Goal: Information Seeking & Learning: Learn about a topic

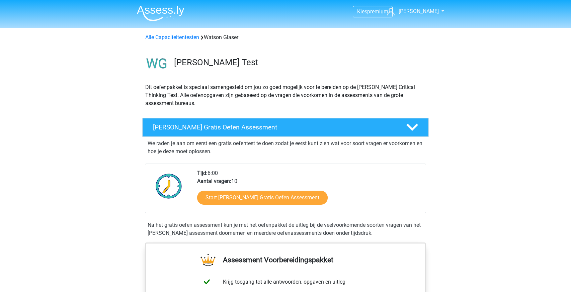
click at [161, 9] on img at bounding box center [161, 13] width 48 height 16
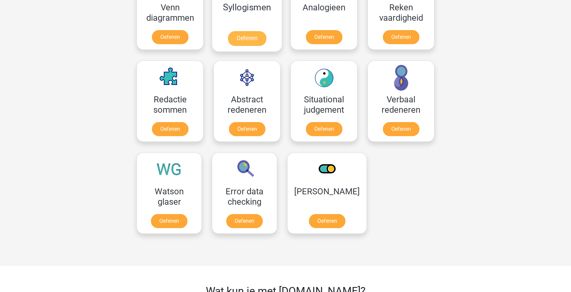
scroll to position [438, 0]
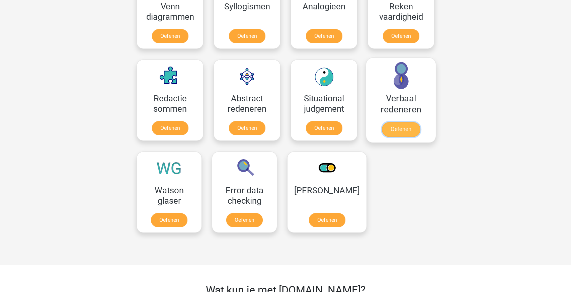
click at [400, 125] on link "Oefenen" at bounding box center [401, 129] width 38 height 15
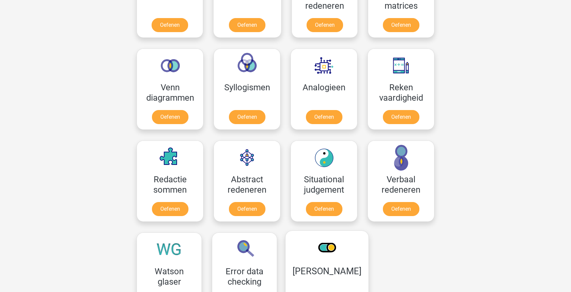
scroll to position [356, 0]
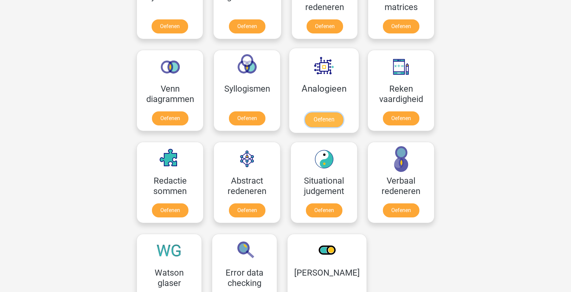
click at [325, 112] on link "Oefenen" at bounding box center [324, 119] width 38 height 15
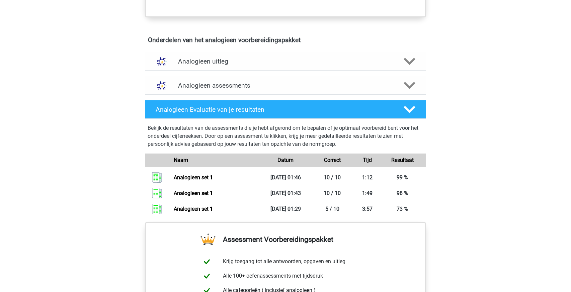
scroll to position [361, 0]
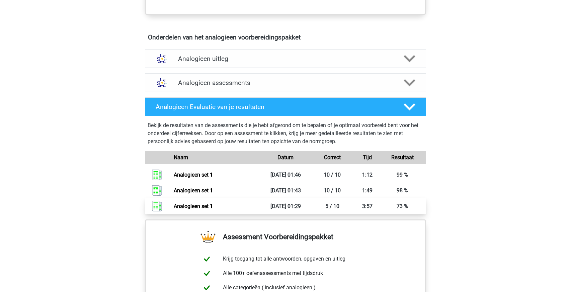
click at [213, 204] on link "Analogieen set 1" at bounding box center [193, 206] width 39 height 6
click at [202, 203] on link "Analogieen set 1" at bounding box center [193, 206] width 39 height 6
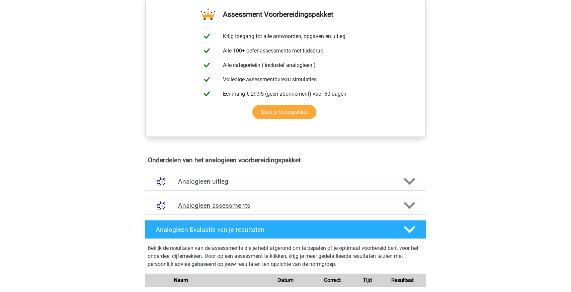
scroll to position [240, 0]
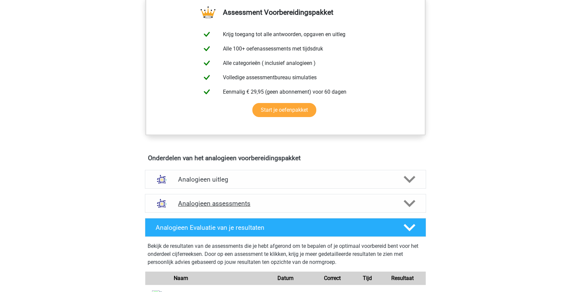
click at [263, 200] on h4 "Analogieen assessments" at bounding box center [285, 204] width 215 height 8
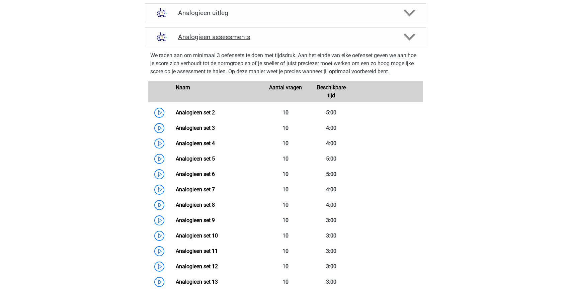
scroll to position [408, 0]
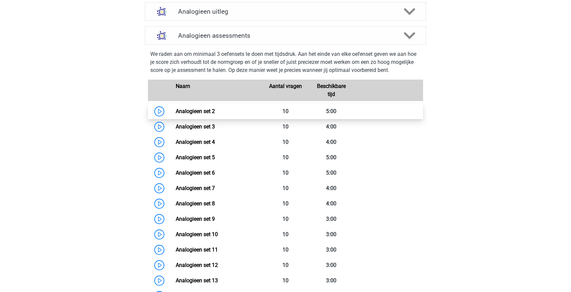
click at [186, 111] on link "Analogieen set 2" at bounding box center [195, 111] width 39 height 6
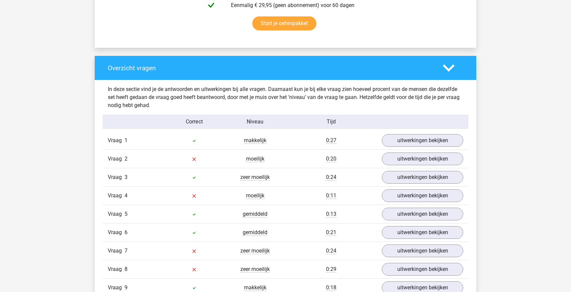
scroll to position [448, 0]
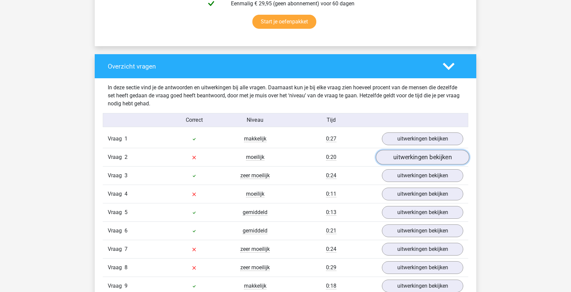
click at [404, 153] on link "uitwerkingen bekijken" at bounding box center [422, 157] width 93 height 15
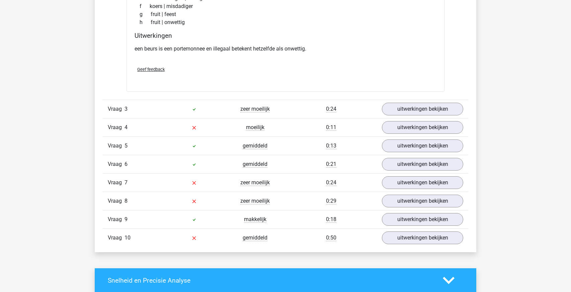
scroll to position [682, 0]
click at [414, 130] on link "uitwerkingen bekijken" at bounding box center [422, 127] width 93 height 15
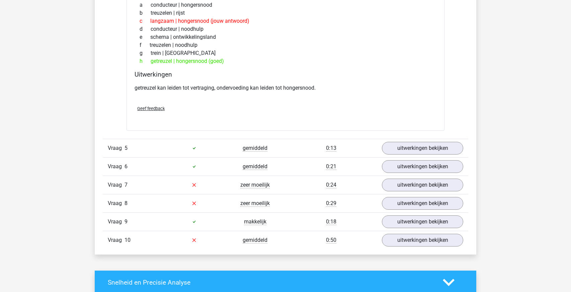
scroll to position [856, 0]
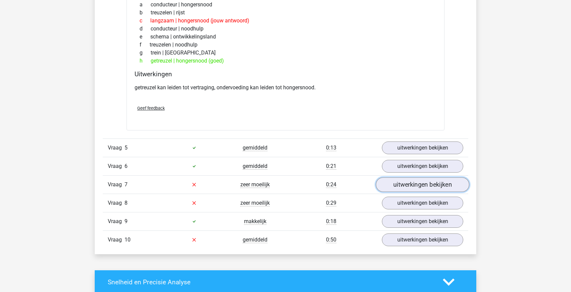
click at [414, 187] on link "uitwerkingen bekijken" at bounding box center [422, 184] width 93 height 15
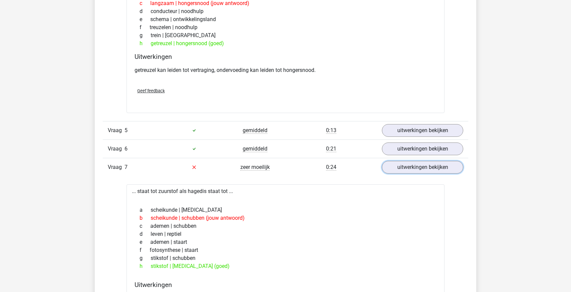
scroll to position [874, 0]
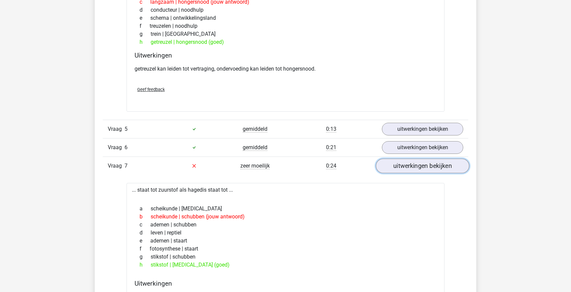
click at [409, 161] on link "uitwerkingen bekijken" at bounding box center [422, 166] width 93 height 15
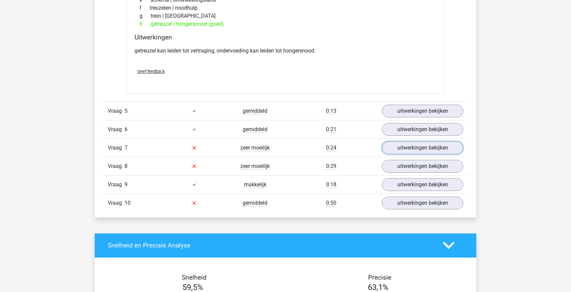
scroll to position [893, 0]
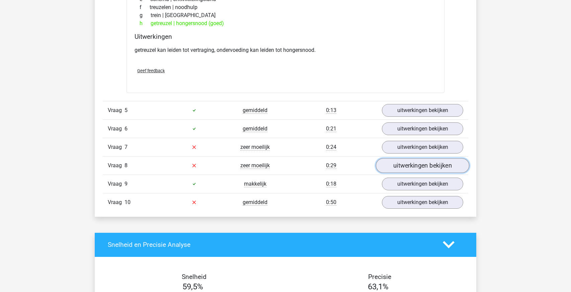
click at [420, 163] on link "uitwerkingen bekijken" at bounding box center [422, 165] width 93 height 15
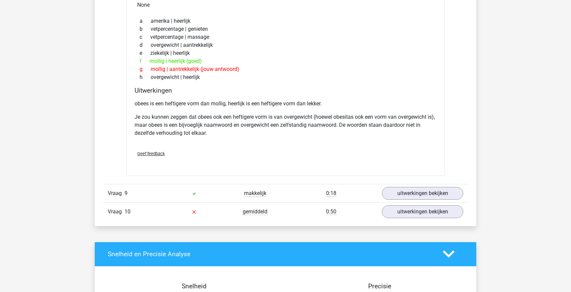
scroll to position [1095, 0]
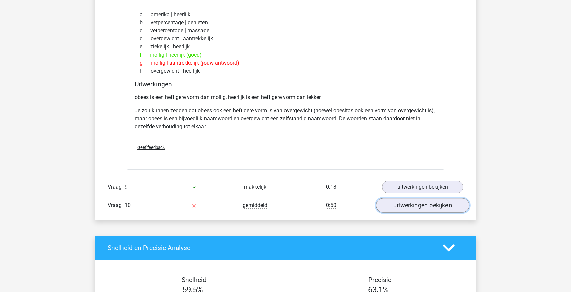
click at [409, 198] on link "uitwerkingen bekijken" at bounding box center [422, 205] width 93 height 15
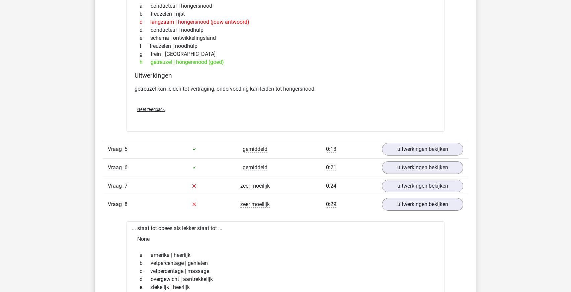
scroll to position [853, 0]
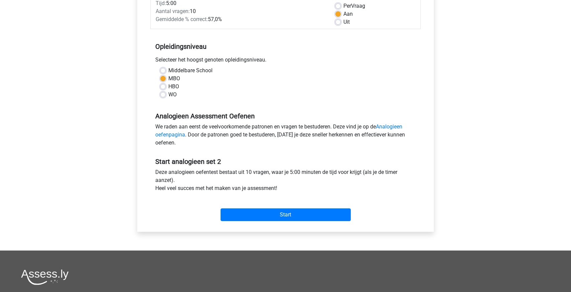
scroll to position [102, 0]
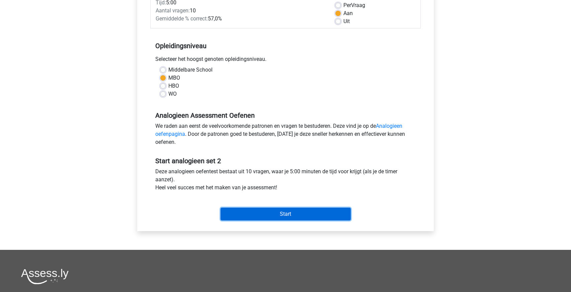
click at [259, 215] on input "Start" at bounding box center [286, 214] width 130 height 13
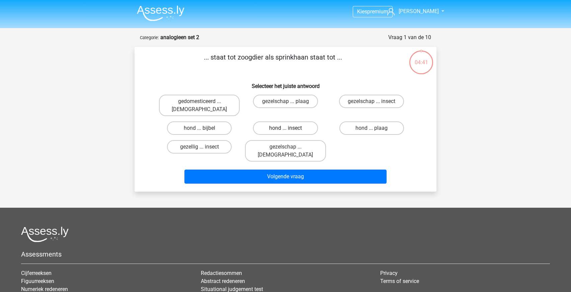
click at [281, 121] on label "hond ... insect" at bounding box center [285, 127] width 65 height 13
click at [285, 128] on input "hond ... insect" at bounding box center [287, 130] width 4 height 4
radio input "true"
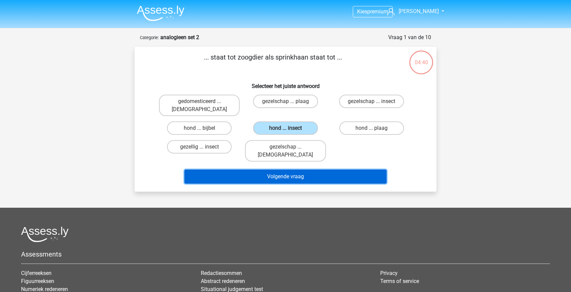
click at [279, 170] on button "Volgende vraag" at bounding box center [285, 177] width 202 height 14
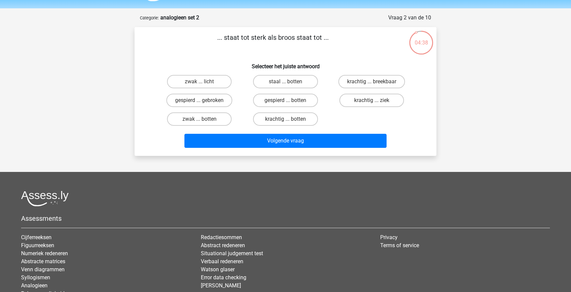
scroll to position [19, 0]
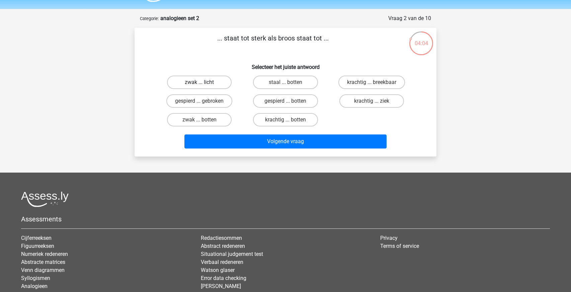
click at [206, 84] on label "zwak ... licht" at bounding box center [199, 82] width 65 height 13
click at [204, 84] on input "zwak ... licht" at bounding box center [201, 84] width 4 height 4
radio input "true"
click at [356, 84] on label "krachtig ... breekbaar" at bounding box center [371, 82] width 67 height 13
click at [371, 84] on input "krachtig ... breekbaar" at bounding box center [373, 84] width 4 height 4
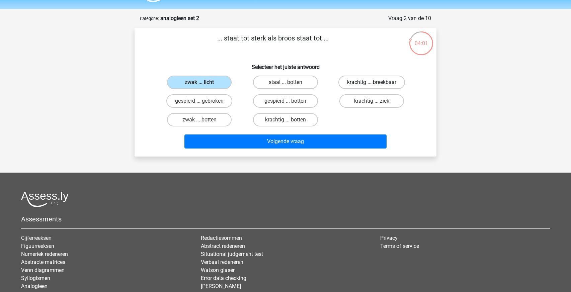
radio input "true"
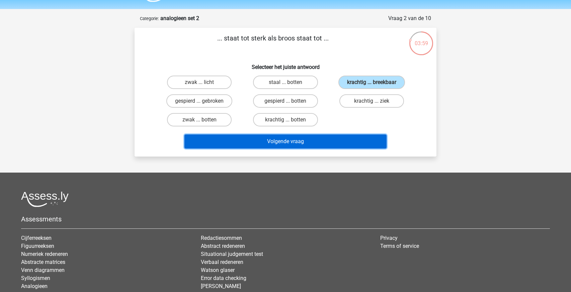
click at [254, 137] on button "Volgende vraag" at bounding box center [285, 142] width 202 height 14
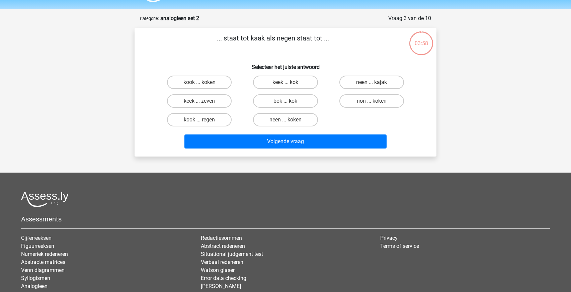
scroll to position [33, 0]
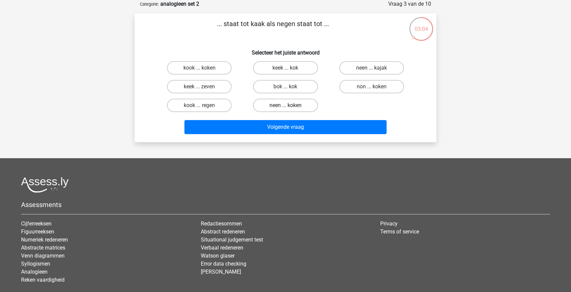
click at [297, 108] on label "neen ... koken" at bounding box center [285, 105] width 65 height 13
click at [290, 108] on input "neen ... koken" at bounding box center [287, 107] width 4 height 4
radio input "true"
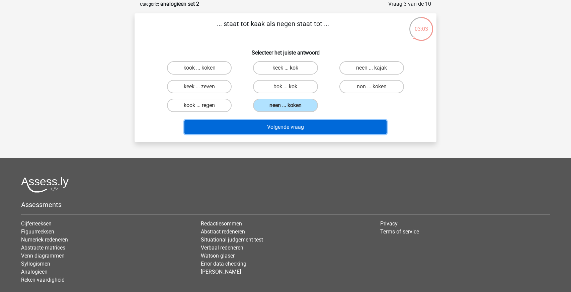
click at [296, 130] on button "Volgende vraag" at bounding box center [285, 127] width 202 height 14
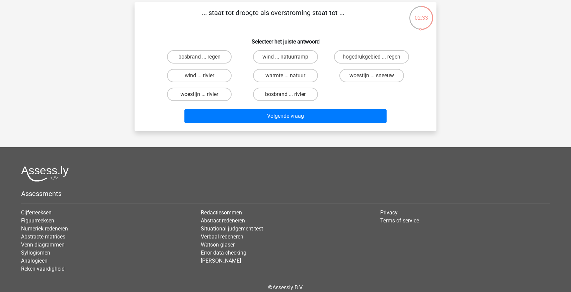
scroll to position [45, 0]
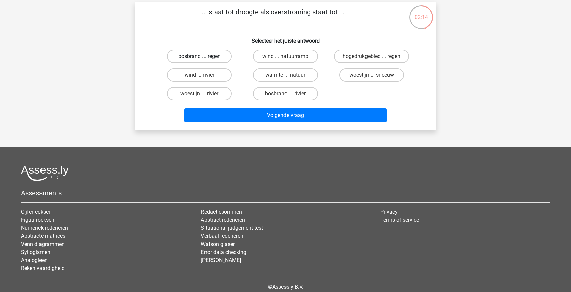
click at [212, 54] on label "bosbrand ... regen" at bounding box center [199, 56] width 65 height 13
click at [204, 56] on input "bosbrand ... regen" at bounding box center [201, 58] width 4 height 4
radio input "true"
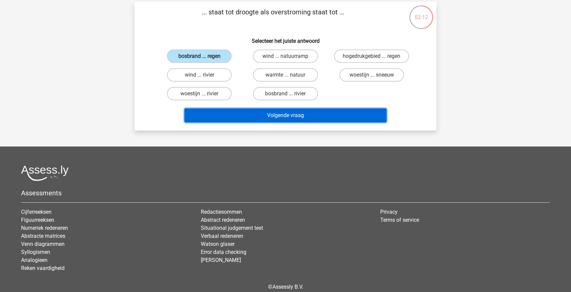
click at [236, 110] on button "Volgende vraag" at bounding box center [285, 115] width 202 height 14
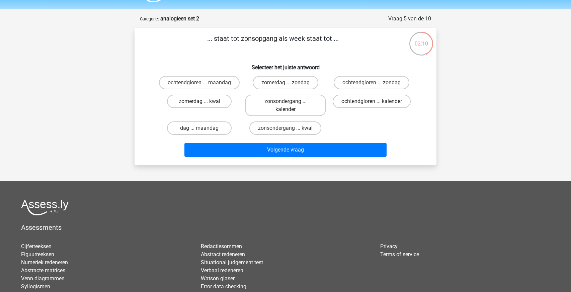
scroll to position [15, 0]
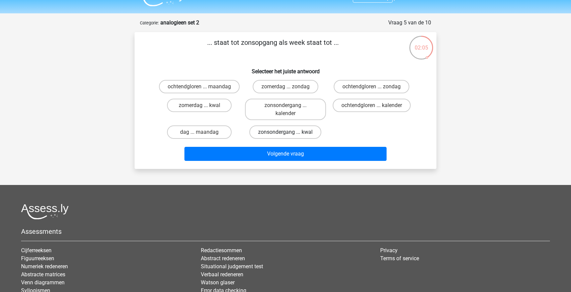
click at [287, 135] on label "zonsondergang ... kwal" at bounding box center [285, 131] width 72 height 13
click at [287, 135] on input "zonsondergang ... kwal" at bounding box center [287, 134] width 4 height 4
radio input "true"
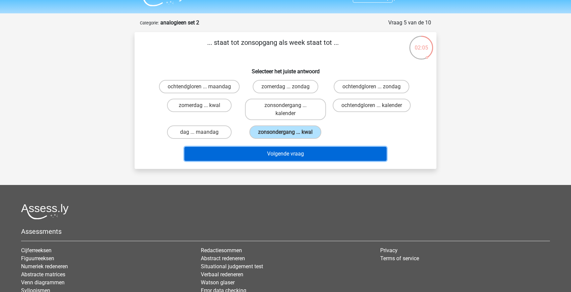
click at [314, 161] on button "Volgende vraag" at bounding box center [285, 154] width 202 height 14
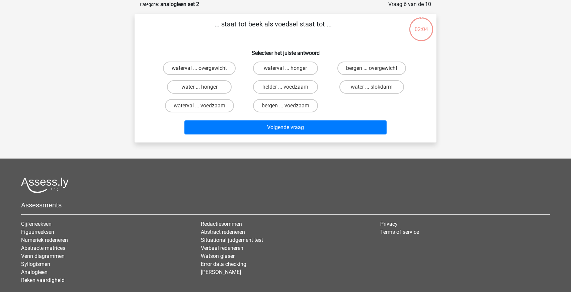
scroll to position [33, 0]
click at [199, 91] on input "water ... honger" at bounding box center [201, 89] width 4 height 4
radio input "true"
click at [200, 82] on label "water ... honger" at bounding box center [199, 86] width 65 height 13
click at [200, 87] on input "water ... honger" at bounding box center [201, 89] width 4 height 4
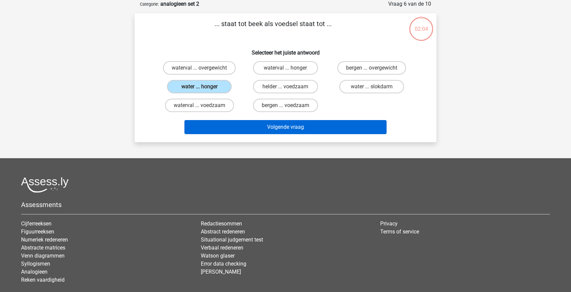
click at [320, 122] on button "Volgende vraag" at bounding box center [285, 127] width 202 height 14
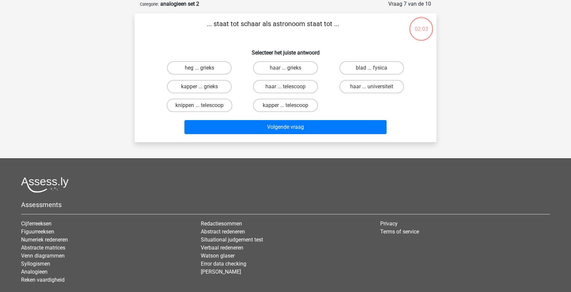
click at [203, 68] on input "heg ... grieks" at bounding box center [201, 70] width 4 height 4
radio input "true"
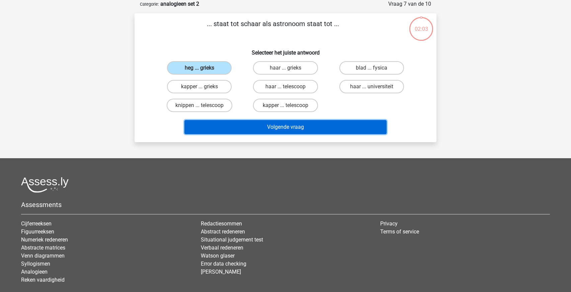
click at [322, 131] on button "Volgende vraag" at bounding box center [285, 127] width 202 height 14
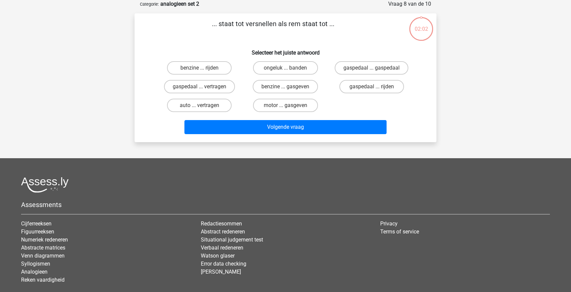
click at [200, 87] on input "gaspedaal ... vertragen" at bounding box center [201, 89] width 4 height 4
radio input "true"
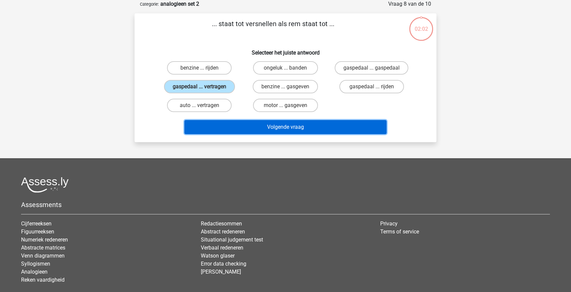
click at [335, 124] on button "Volgende vraag" at bounding box center [285, 127] width 202 height 14
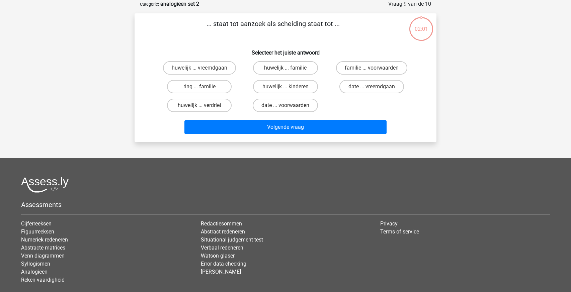
click at [195, 91] on label "ring ... familie" at bounding box center [199, 86] width 65 height 13
click at [199, 91] on input "ring ... familie" at bounding box center [201, 89] width 4 height 4
radio input "true"
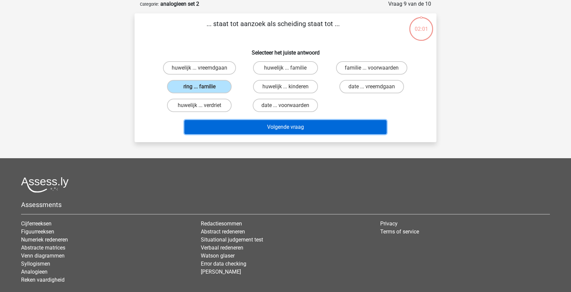
click at [331, 132] on button "Volgende vraag" at bounding box center [285, 127] width 202 height 14
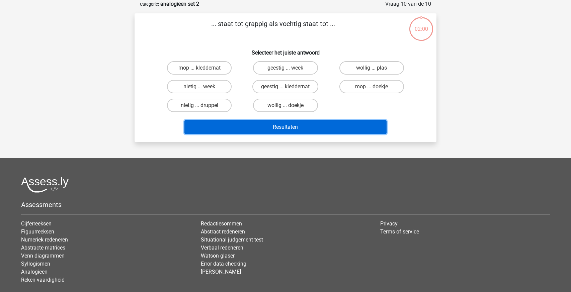
click at [327, 128] on button "Resultaten" at bounding box center [285, 127] width 202 height 14
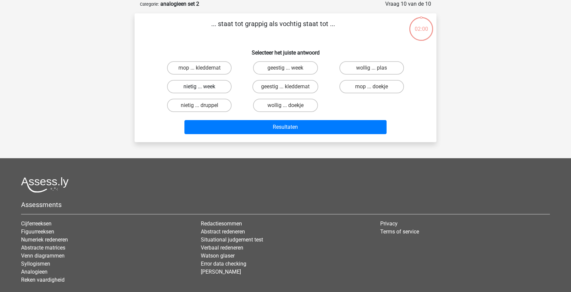
click at [192, 87] on label "nietig ... week" at bounding box center [199, 86] width 65 height 13
click at [199, 87] on input "nietig ... week" at bounding box center [201, 89] width 4 height 4
radio input "true"
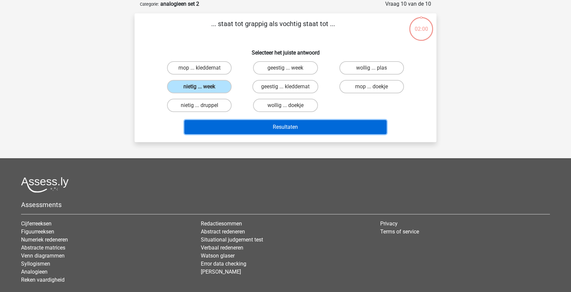
click at [328, 129] on button "Resultaten" at bounding box center [285, 127] width 202 height 14
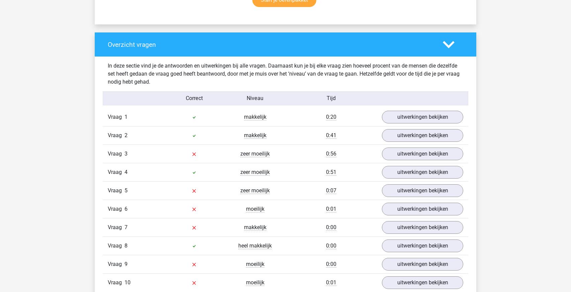
scroll to position [472, 0]
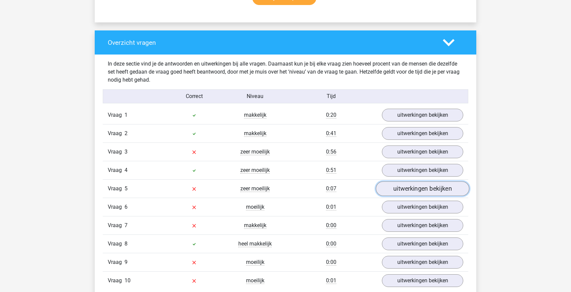
click at [393, 188] on link "uitwerkingen bekijken" at bounding box center [422, 188] width 93 height 15
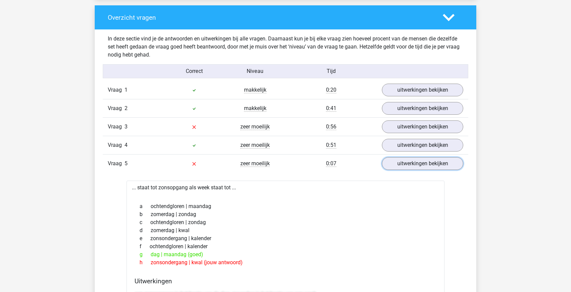
scroll to position [497, 0]
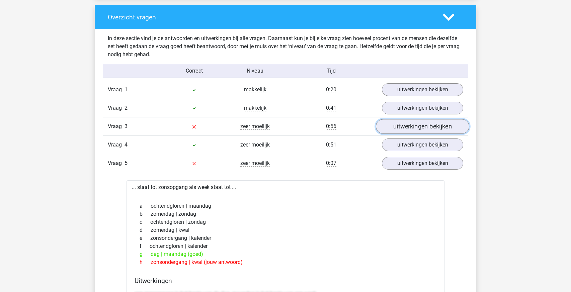
click at [414, 132] on link "uitwerkingen bekijken" at bounding box center [422, 126] width 93 height 15
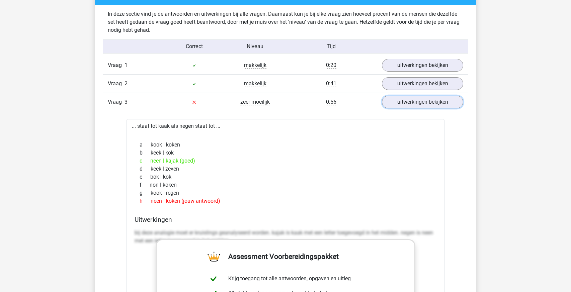
scroll to position [510, 0]
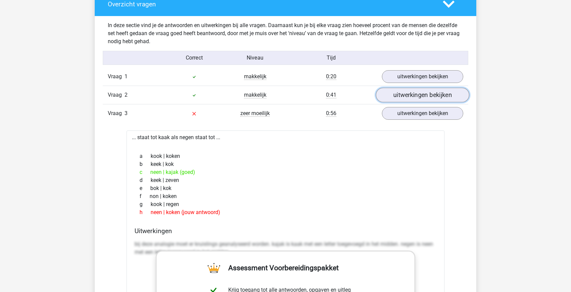
click at [419, 90] on link "uitwerkingen bekijken" at bounding box center [422, 95] width 93 height 15
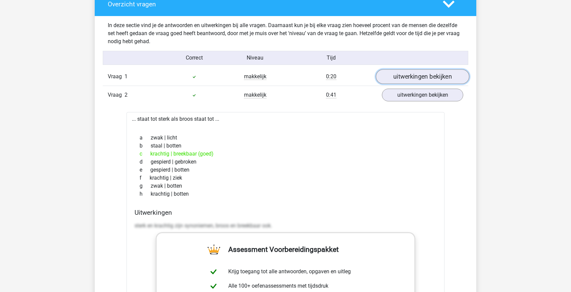
click at [414, 77] on link "uitwerkingen bekijken" at bounding box center [422, 76] width 93 height 15
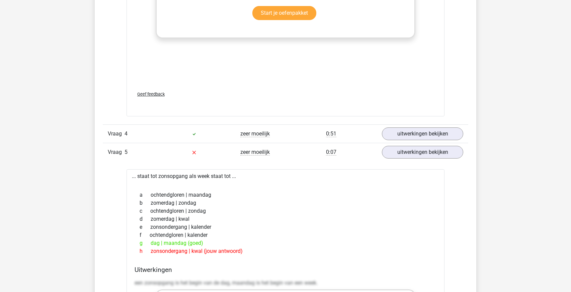
scroll to position [1580, 0]
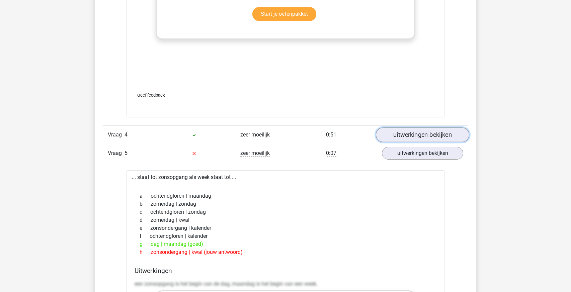
click at [399, 136] on link "uitwerkingen bekijken" at bounding box center [422, 134] width 93 height 15
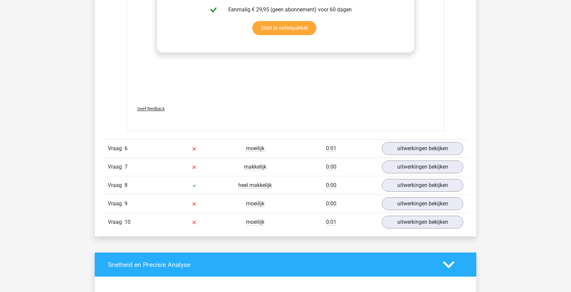
scroll to position [2322, 0]
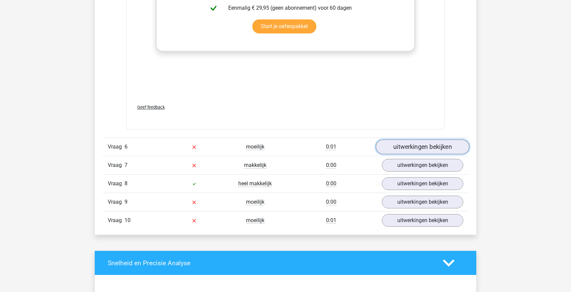
click at [421, 144] on link "uitwerkingen bekijken" at bounding box center [422, 147] width 93 height 15
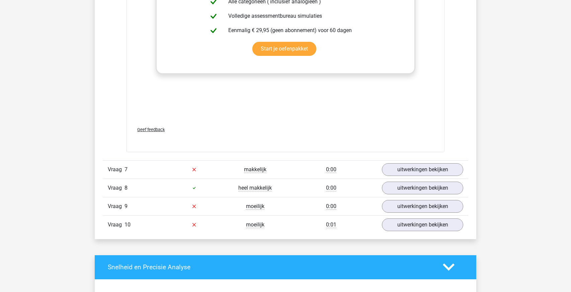
scroll to position [2673, 0]
click at [410, 181] on link "uitwerkingen bekijken" at bounding box center [422, 187] width 93 height 15
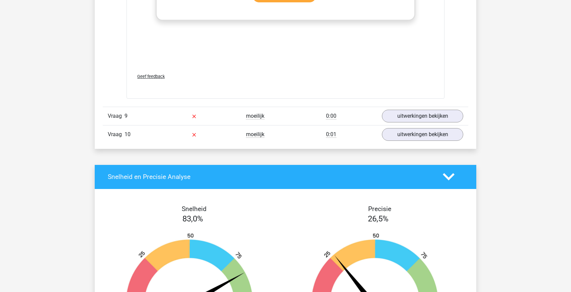
scroll to position [3120, 0]
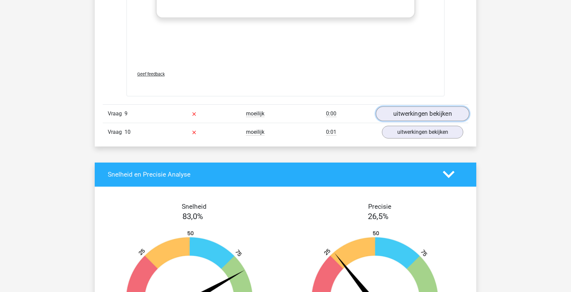
click at [420, 109] on link "uitwerkingen bekijken" at bounding box center [422, 113] width 93 height 15
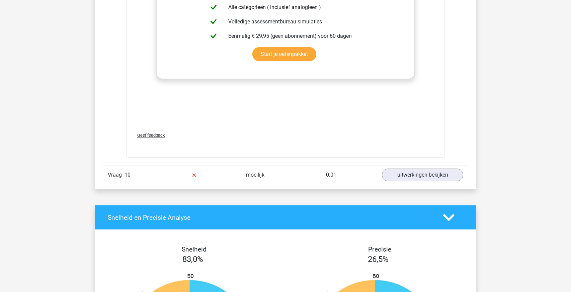
scroll to position [3431, 0]
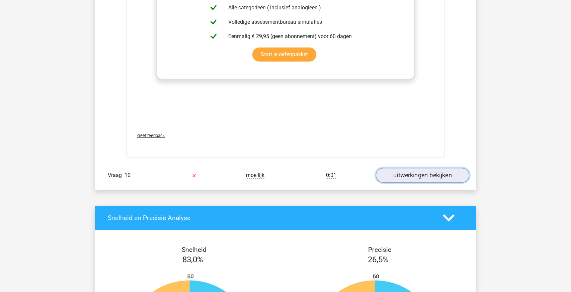
click at [411, 170] on link "uitwerkingen bekijken" at bounding box center [422, 175] width 93 height 15
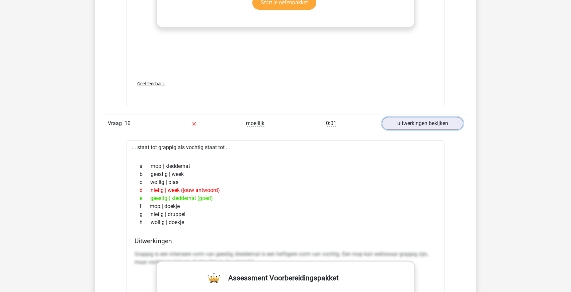
scroll to position [3482, 0]
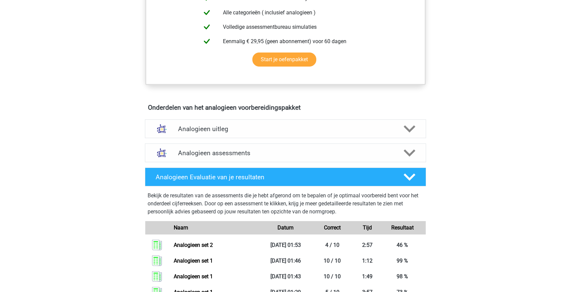
scroll to position [285, 0]
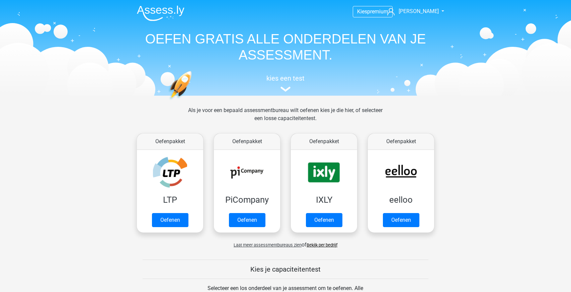
scroll to position [356, 0]
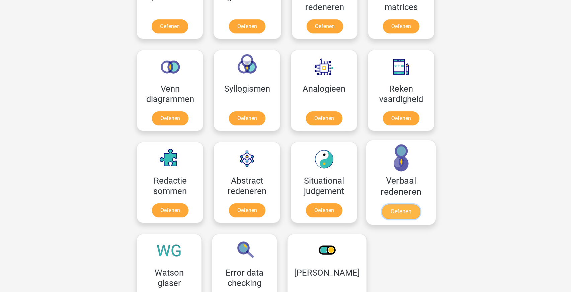
click at [382, 204] on link "Oefenen" at bounding box center [401, 211] width 38 height 15
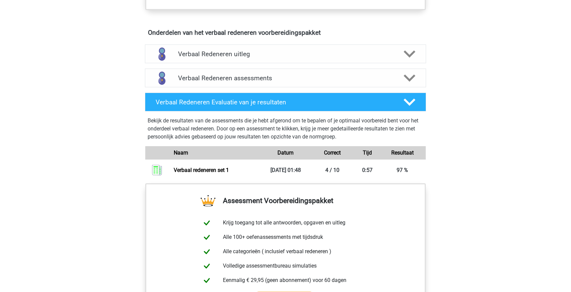
scroll to position [373, 0]
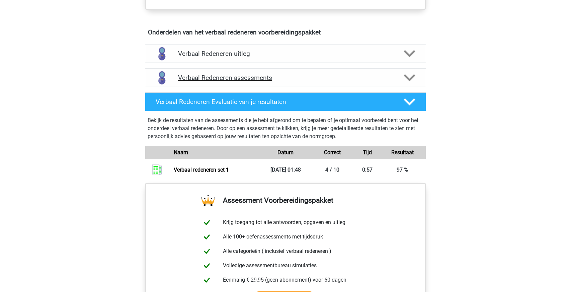
click at [260, 78] on h4 "Verbaal Redeneren assessments" at bounding box center [285, 78] width 215 height 8
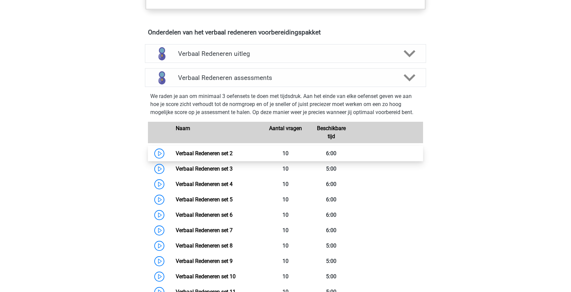
click at [211, 150] on link "Verbaal Redeneren set 2" at bounding box center [204, 153] width 57 height 6
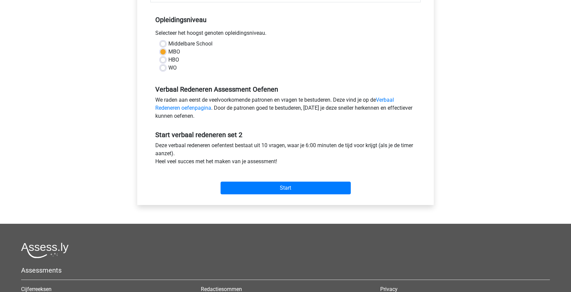
scroll to position [128, 0]
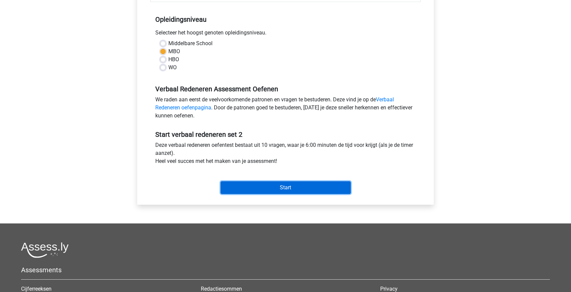
click at [267, 187] on input "Start" at bounding box center [286, 187] width 130 height 13
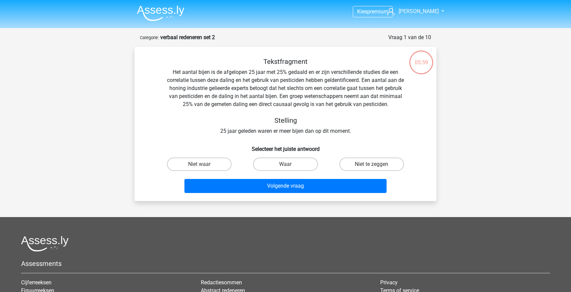
click at [288, 167] on input "Waar" at bounding box center [287, 166] width 4 height 4
radio input "true"
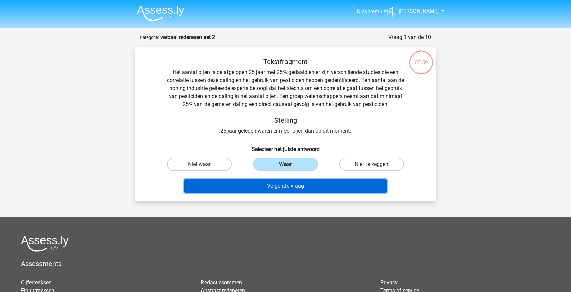
click at [290, 186] on button "Volgende vraag" at bounding box center [285, 186] width 202 height 14
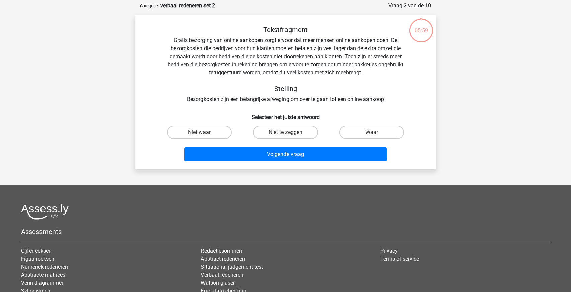
scroll to position [33, 0]
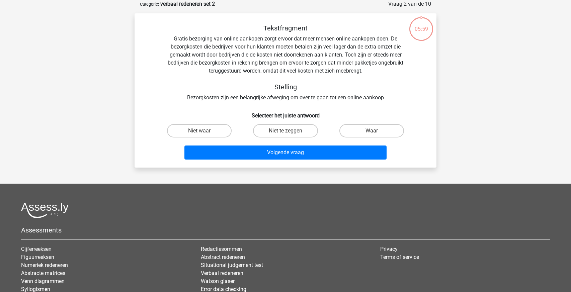
click at [194, 165] on div "Tekstfragment Gratis bezorging van online aankopen zorgt ervoor dat meer mensen…" at bounding box center [286, 90] width 302 height 154
click at [198, 133] on label "Niet waar" at bounding box center [199, 130] width 65 height 13
click at [199, 133] on input "Niet waar" at bounding box center [201, 133] width 4 height 4
radio input "true"
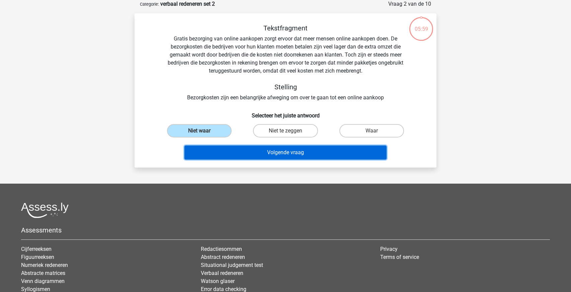
click at [301, 157] on button "Volgende vraag" at bounding box center [285, 153] width 202 height 14
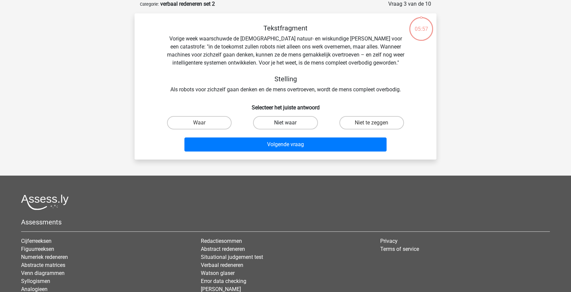
click at [277, 118] on label "Niet waar" at bounding box center [285, 122] width 65 height 13
click at [285, 123] on input "Niet waar" at bounding box center [287, 125] width 4 height 4
radio input "true"
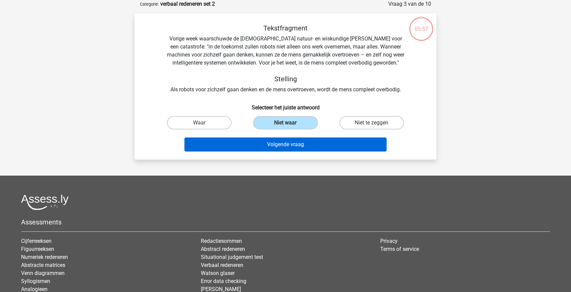
click at [341, 149] on button "Volgende vraag" at bounding box center [285, 145] width 202 height 14
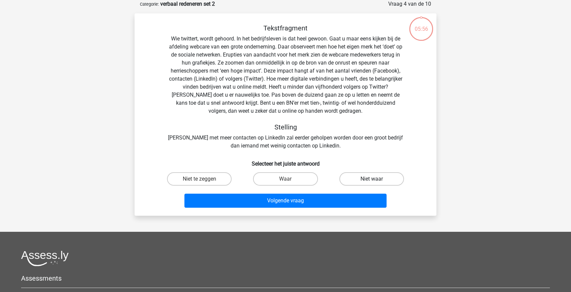
click at [383, 179] on label "Niet waar" at bounding box center [371, 178] width 65 height 13
click at [376, 179] on input "Niet waar" at bounding box center [373, 181] width 4 height 4
radio input "true"
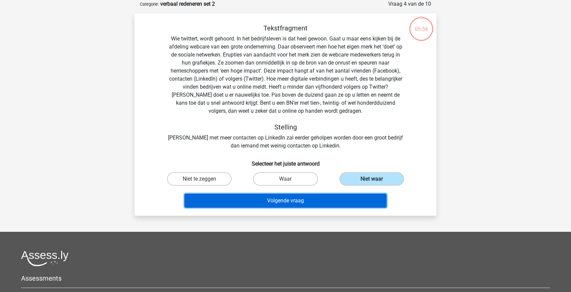
click at [253, 203] on button "Volgende vraag" at bounding box center [285, 201] width 202 height 14
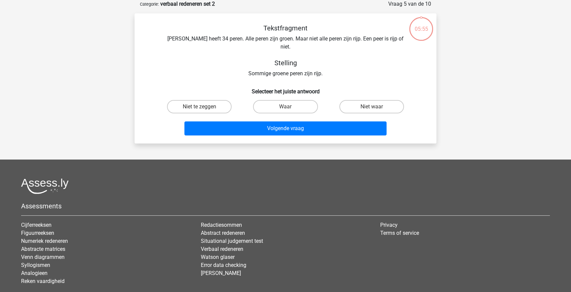
click at [291, 100] on label "Waar" at bounding box center [285, 106] width 65 height 13
click at [290, 107] on input "Waar" at bounding box center [287, 109] width 4 height 4
radio input "true"
click at [313, 133] on div "Tekstfragment Peter heeft 34 peren. Alle peren zijn groen. Maar niet alle peren…" at bounding box center [286, 78] width 302 height 130
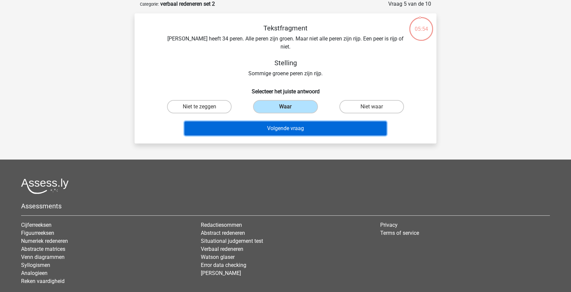
click at [324, 125] on button "Volgende vraag" at bounding box center [285, 128] width 202 height 14
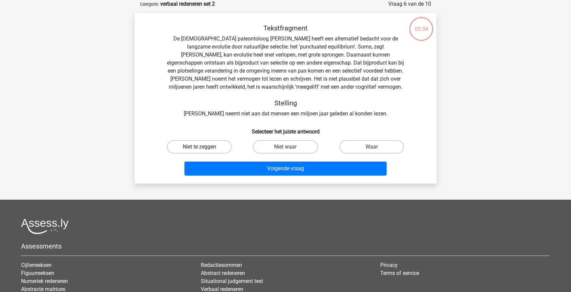
click at [195, 144] on label "Niet te zeggen" at bounding box center [199, 146] width 65 height 13
click at [199, 147] on input "Niet te zeggen" at bounding box center [201, 149] width 4 height 4
radio input "true"
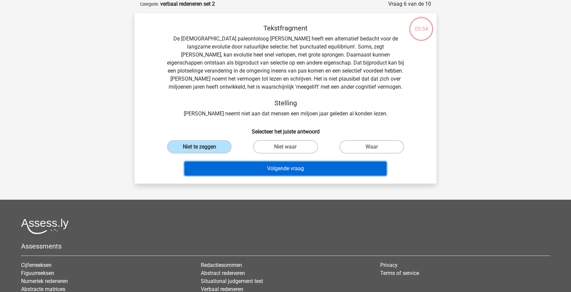
click at [301, 167] on button "Volgende vraag" at bounding box center [285, 169] width 202 height 14
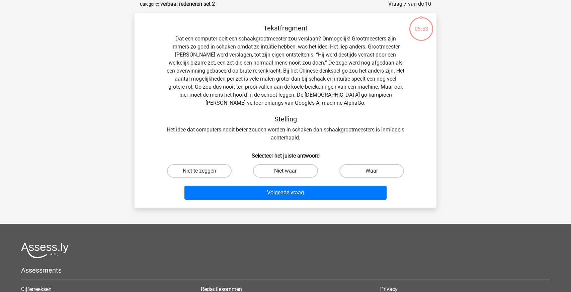
click at [293, 168] on label "Niet waar" at bounding box center [285, 170] width 65 height 13
click at [290, 171] on input "Niet waar" at bounding box center [287, 173] width 4 height 4
radio input "true"
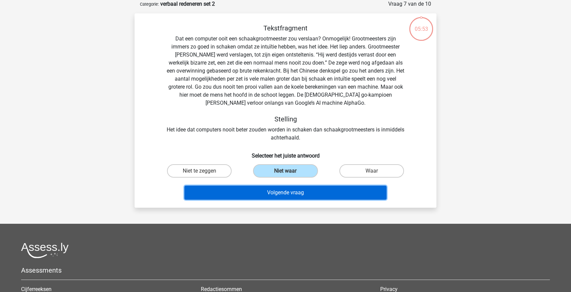
click at [299, 197] on button "Volgende vraag" at bounding box center [285, 193] width 202 height 14
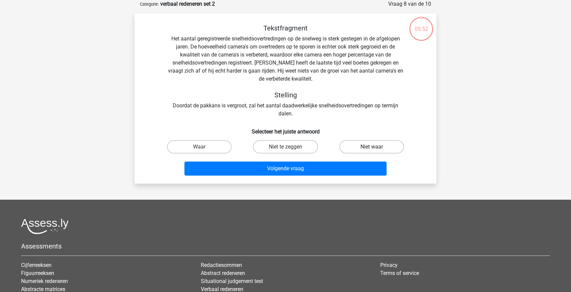
click at [368, 148] on label "Niet waar" at bounding box center [371, 146] width 65 height 13
click at [371, 148] on input "Niet waar" at bounding box center [373, 149] width 4 height 4
radio input "true"
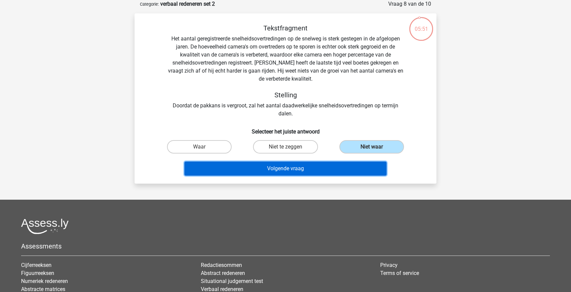
click at [335, 171] on button "Volgende vraag" at bounding box center [285, 169] width 202 height 14
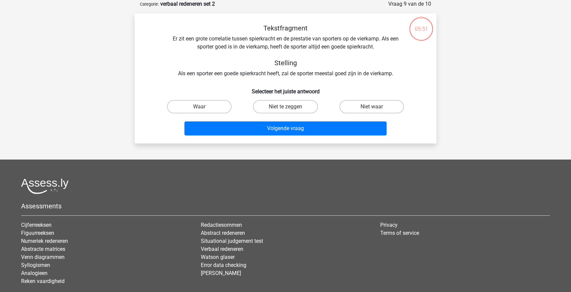
click at [271, 113] on label "Niet te zeggen" at bounding box center [285, 106] width 65 height 13
click at [285, 111] on input "Niet te zeggen" at bounding box center [287, 109] width 4 height 4
radio input "true"
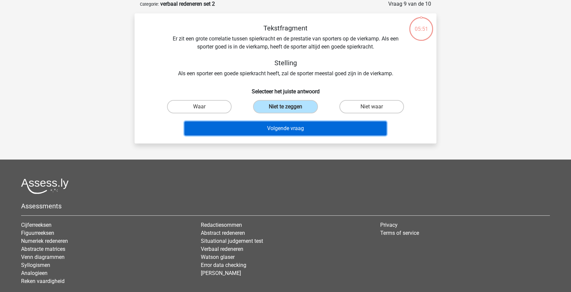
click at [325, 128] on button "Volgende vraag" at bounding box center [285, 128] width 202 height 14
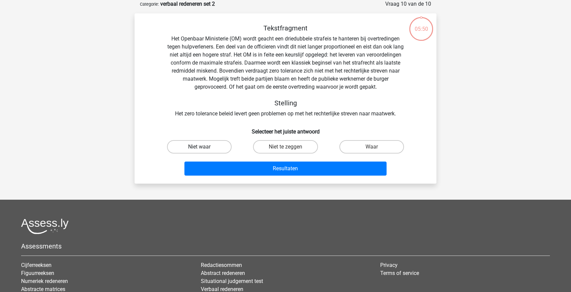
click at [200, 144] on label "Niet waar" at bounding box center [199, 146] width 65 height 13
click at [200, 147] on input "Niet waar" at bounding box center [201, 149] width 4 height 4
radio input "true"
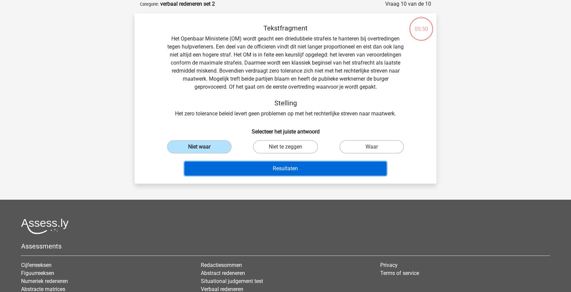
click at [314, 169] on button "Resultaten" at bounding box center [285, 169] width 202 height 14
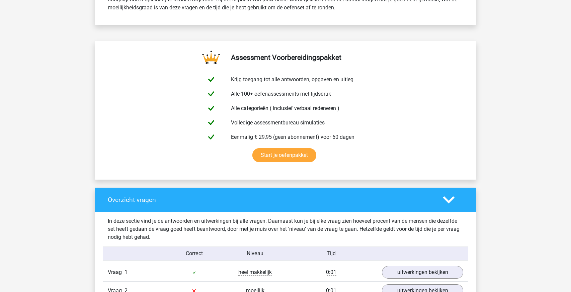
scroll to position [314, 0]
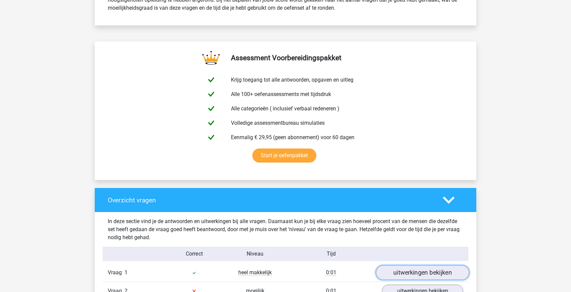
click at [412, 277] on link "uitwerkingen bekijken" at bounding box center [422, 272] width 93 height 15
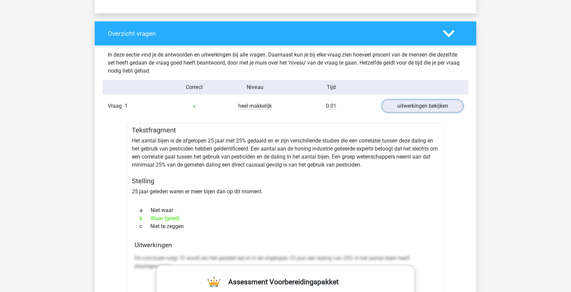
scroll to position [482, 0]
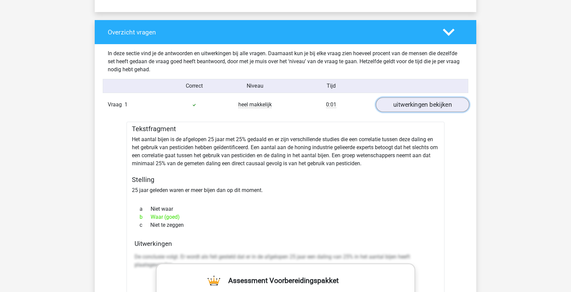
click at [403, 102] on link "uitwerkingen bekijken" at bounding box center [422, 104] width 93 height 15
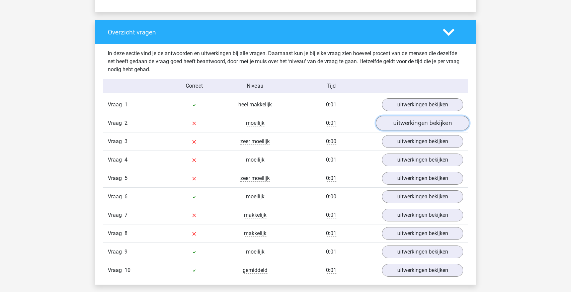
click at [412, 122] on link "uitwerkingen bekijken" at bounding box center [422, 123] width 93 height 15
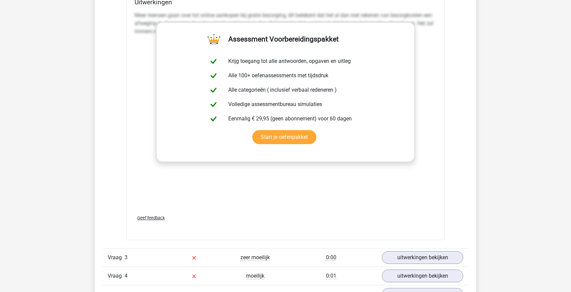
scroll to position [742, 0]
click at [412, 256] on link "uitwerkingen bekijken" at bounding box center [422, 258] width 93 height 15
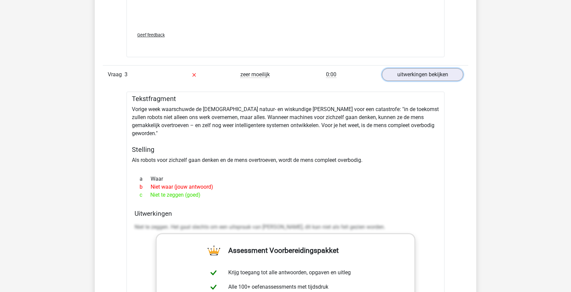
scroll to position [926, 0]
click at [423, 78] on link "uitwerkingen bekijken" at bounding box center [422, 74] width 93 height 15
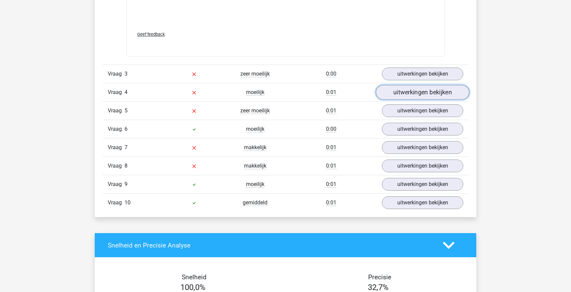
click at [405, 90] on link "uitwerkingen bekijken" at bounding box center [422, 92] width 93 height 15
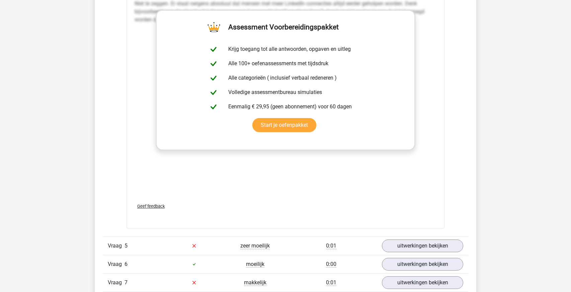
scroll to position [1209, 0]
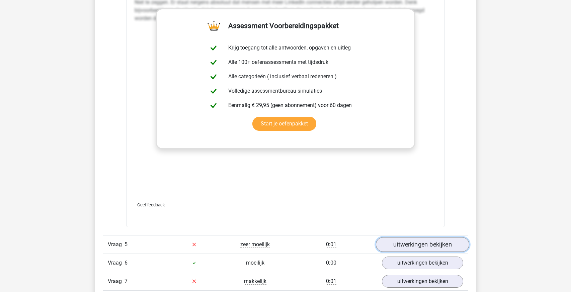
click at [417, 244] on link "uitwerkingen bekijken" at bounding box center [422, 244] width 93 height 15
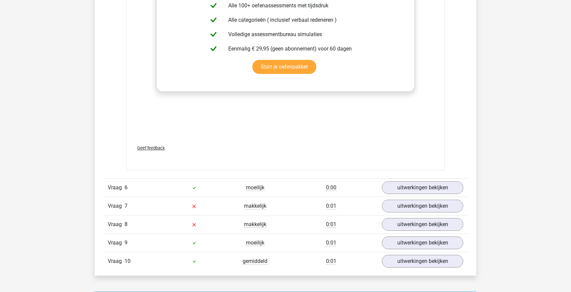
scroll to position [1645, 0]
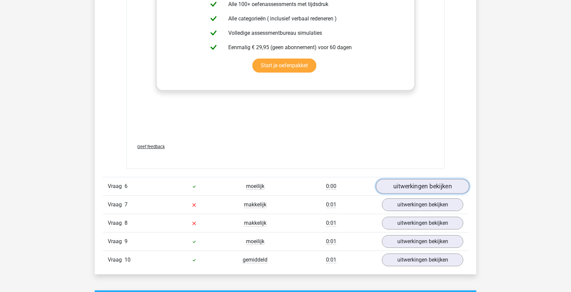
click at [396, 189] on link "uitwerkingen bekijken" at bounding box center [422, 186] width 93 height 15
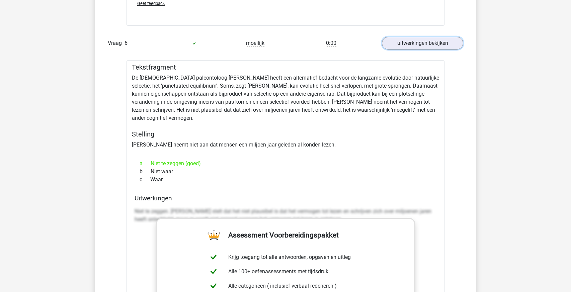
scroll to position [1789, 0]
click at [425, 39] on link "uitwerkingen bekijken" at bounding box center [422, 42] width 93 height 15
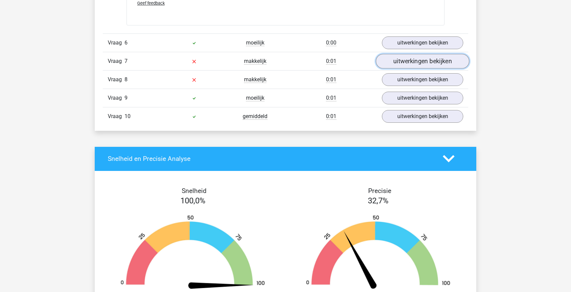
click at [400, 57] on link "uitwerkingen bekijken" at bounding box center [422, 61] width 93 height 15
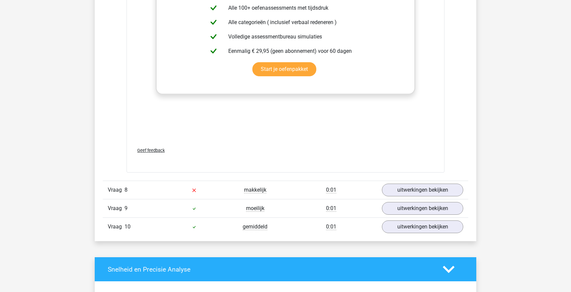
scroll to position [2079, 0]
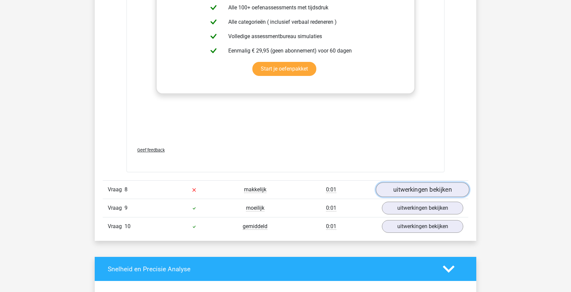
click at [414, 186] on link "uitwerkingen bekijken" at bounding box center [422, 189] width 93 height 15
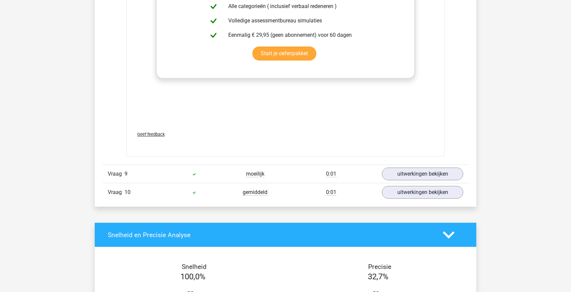
scroll to position [2489, 0]
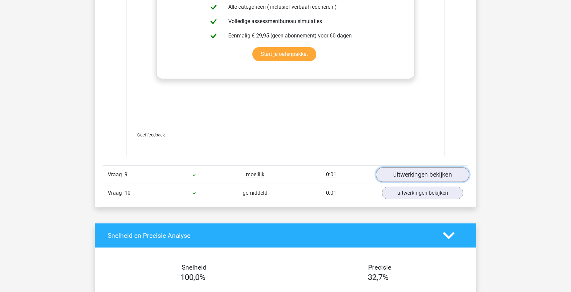
click at [424, 179] on link "uitwerkingen bekijken" at bounding box center [422, 175] width 93 height 15
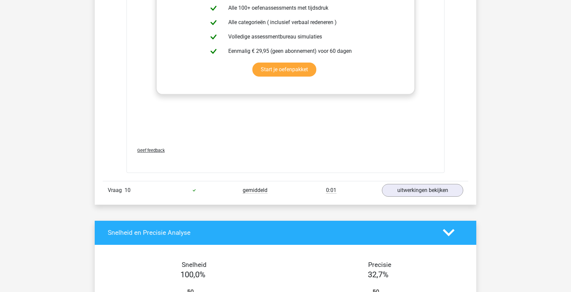
scroll to position [2851, 0]
click at [417, 191] on link "uitwerkingen bekijken" at bounding box center [422, 190] width 93 height 15
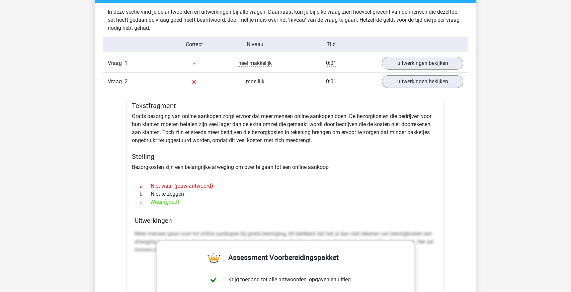
scroll to position [523, 0]
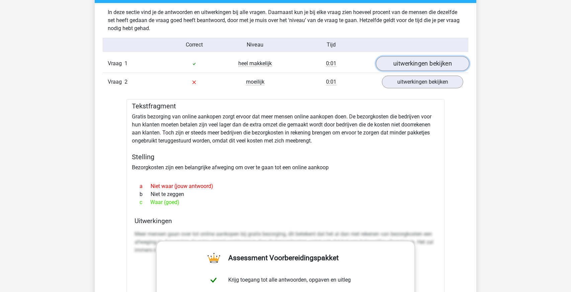
click at [404, 67] on link "uitwerkingen bekijken" at bounding box center [422, 63] width 93 height 15
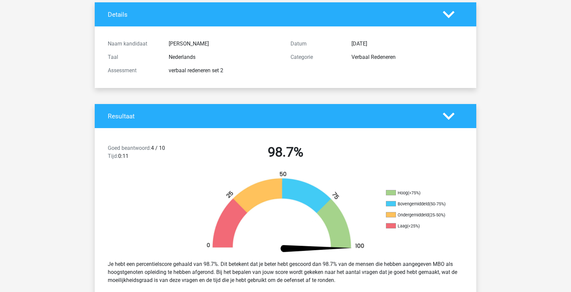
scroll to position [39, 0]
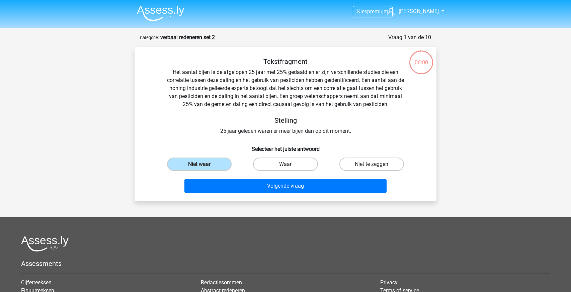
scroll to position [33, 0]
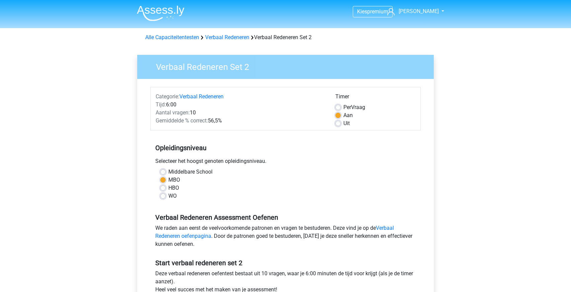
scroll to position [128, 0]
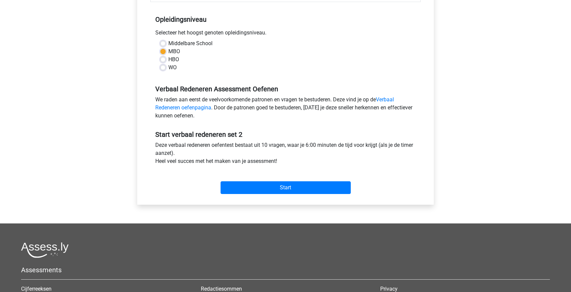
click at [171, 65] on label "WO" at bounding box center [172, 68] width 8 height 8
click at [166, 65] on input "WO" at bounding box center [162, 67] width 5 height 7
radio input "true"
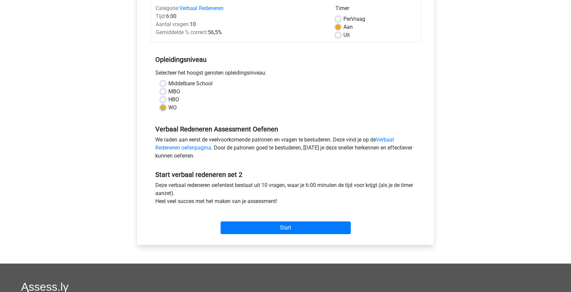
scroll to position [86, 0]
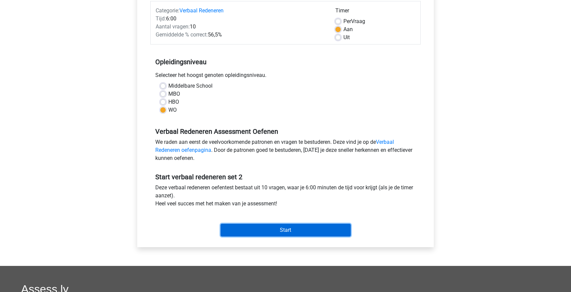
click at [268, 228] on input "Start" at bounding box center [286, 230] width 130 height 13
click at [187, 88] on label "Middelbare School" at bounding box center [190, 86] width 44 height 8
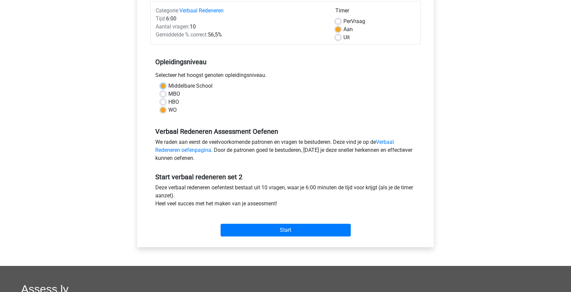
click at [166, 88] on input "Middelbare School" at bounding box center [162, 85] width 5 height 7
radio input "true"
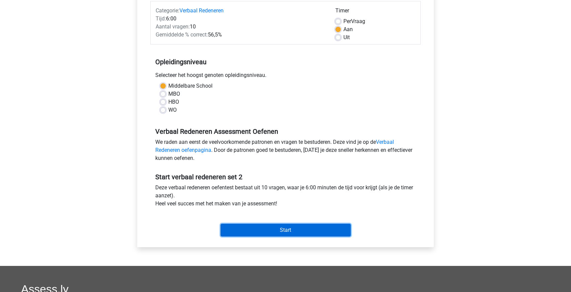
click at [254, 234] on input "Start" at bounding box center [286, 230] width 130 height 13
click at [169, 101] on label "HBO" at bounding box center [173, 102] width 11 height 8
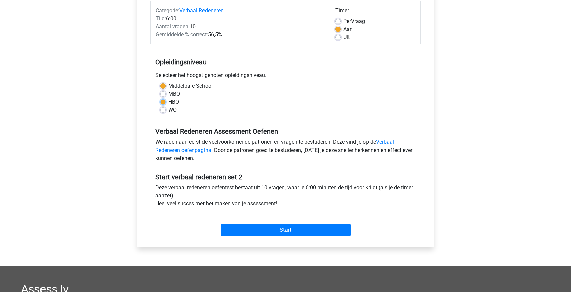
click at [166, 101] on input "HBO" at bounding box center [162, 101] width 5 height 7
radio input "true"
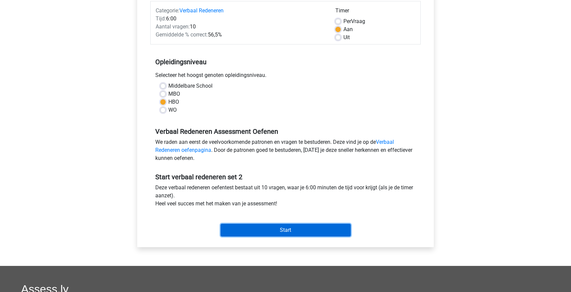
click at [262, 228] on input "Start" at bounding box center [286, 230] width 130 height 13
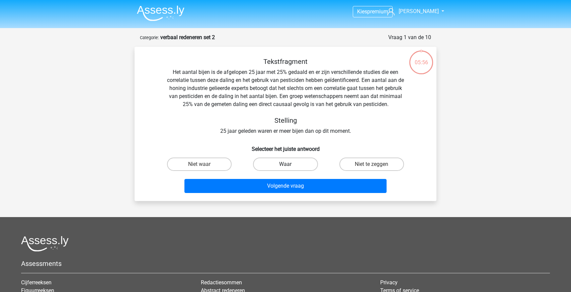
click at [276, 164] on label "Waar" at bounding box center [285, 164] width 65 height 13
click at [285, 164] on input "Waar" at bounding box center [287, 166] width 4 height 4
radio input "true"
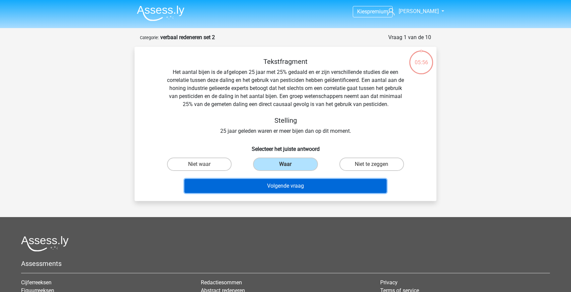
click at [278, 183] on button "Volgende vraag" at bounding box center [285, 186] width 202 height 14
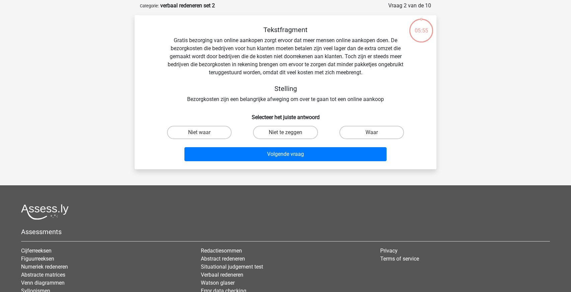
scroll to position [33, 0]
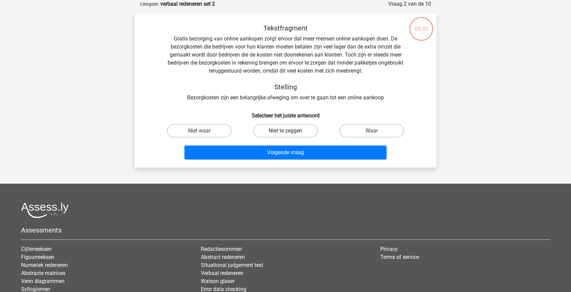
click at [284, 130] on label "Niet te zeggen" at bounding box center [285, 130] width 65 height 13
click at [285, 131] on input "Niet te zeggen" at bounding box center [287, 133] width 4 height 4
radio input "true"
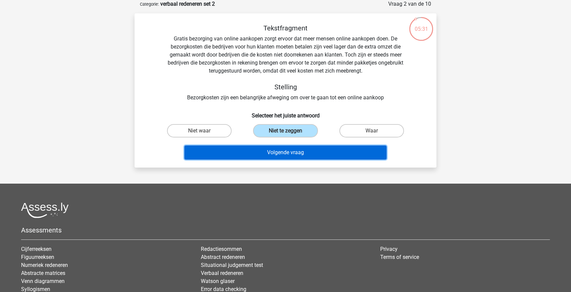
click at [283, 151] on button "Volgende vraag" at bounding box center [285, 153] width 202 height 14
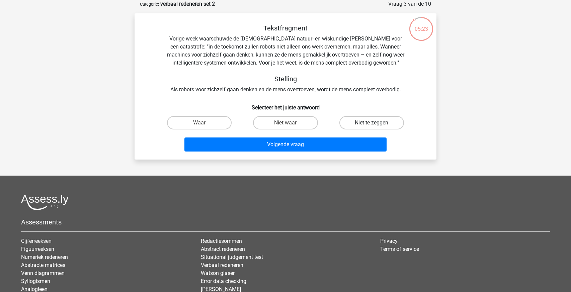
click at [352, 124] on label "Niet te zeggen" at bounding box center [371, 122] width 65 height 13
click at [371, 124] on input "Niet te zeggen" at bounding box center [373, 125] width 4 height 4
radio input "true"
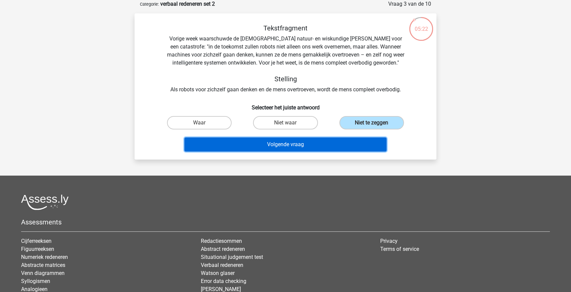
click at [321, 140] on button "Volgende vraag" at bounding box center [285, 145] width 202 height 14
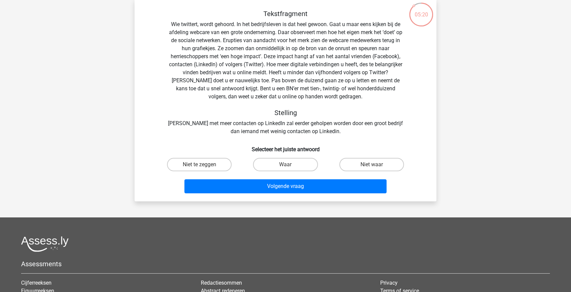
scroll to position [48, 0]
click at [286, 162] on label "Waar" at bounding box center [285, 164] width 65 height 13
click at [286, 164] on input "Waar" at bounding box center [287, 166] width 4 height 4
radio input "true"
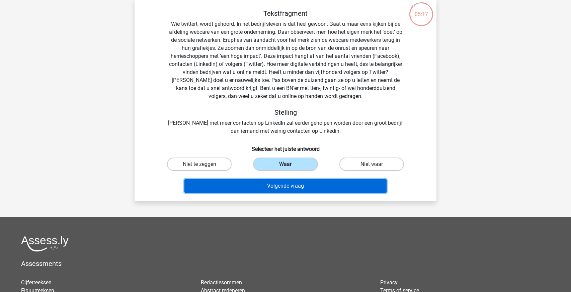
click at [281, 188] on button "Volgende vraag" at bounding box center [285, 186] width 202 height 14
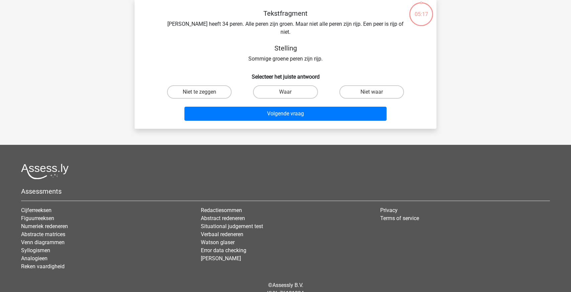
scroll to position [33, 0]
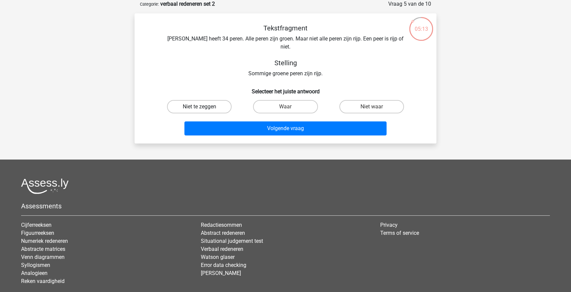
click at [184, 101] on label "Niet te zeggen" at bounding box center [199, 106] width 65 height 13
click at [199, 107] on input "Niet te zeggen" at bounding box center [201, 109] width 4 height 4
radio input "true"
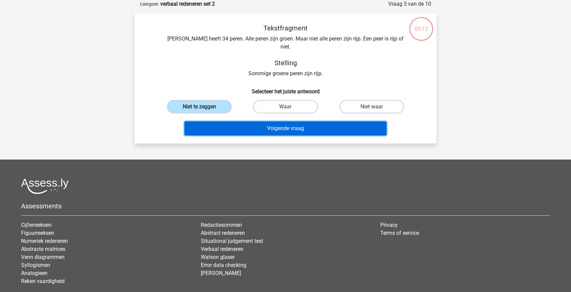
click at [235, 121] on button "Volgende vraag" at bounding box center [285, 128] width 202 height 14
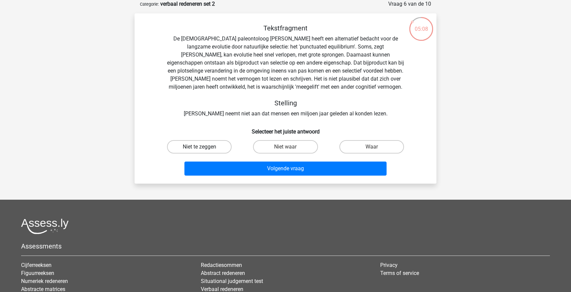
click at [211, 143] on label "Niet te zeggen" at bounding box center [199, 146] width 65 height 13
click at [204, 147] on input "Niet te zeggen" at bounding box center [201, 149] width 4 height 4
radio input "true"
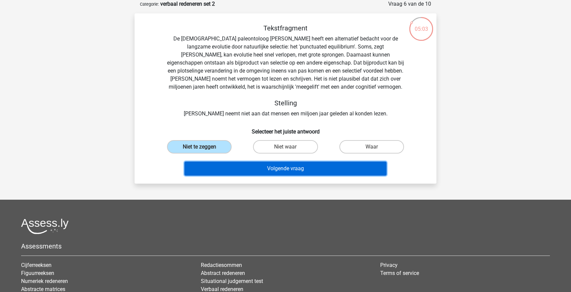
click at [255, 163] on button "Volgende vraag" at bounding box center [285, 169] width 202 height 14
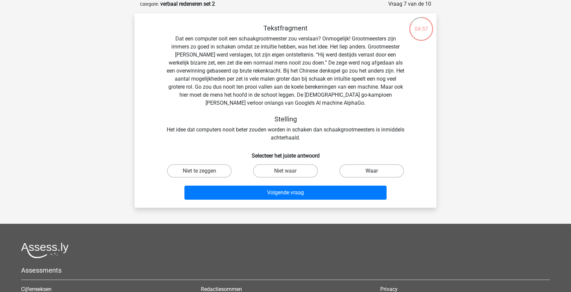
click at [362, 170] on label "Waar" at bounding box center [371, 170] width 65 height 13
click at [371, 171] on input "Waar" at bounding box center [373, 173] width 4 height 4
radio input "true"
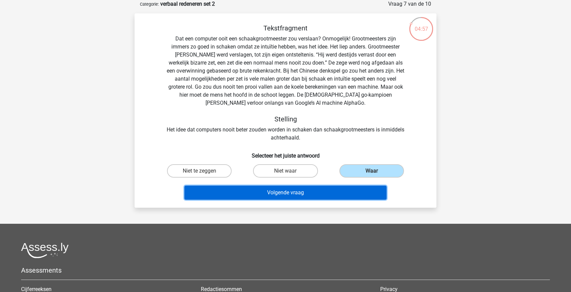
click at [326, 196] on button "Volgende vraag" at bounding box center [285, 193] width 202 height 14
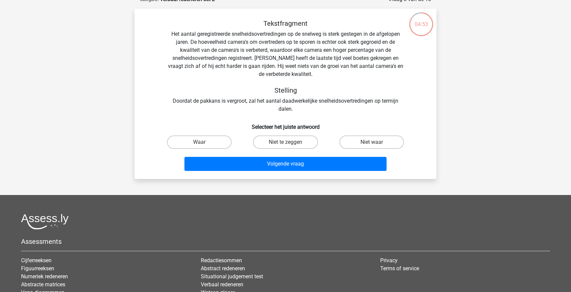
scroll to position [38, 0]
click at [273, 140] on label "Niet te zeggen" at bounding box center [285, 141] width 65 height 13
click at [285, 142] on input "Niet te zeggen" at bounding box center [287, 144] width 4 height 4
radio input "true"
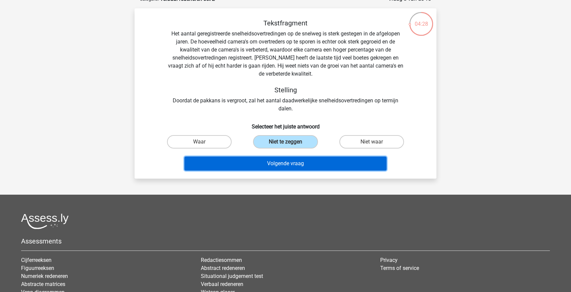
click at [254, 161] on button "Volgende vraag" at bounding box center [285, 164] width 202 height 14
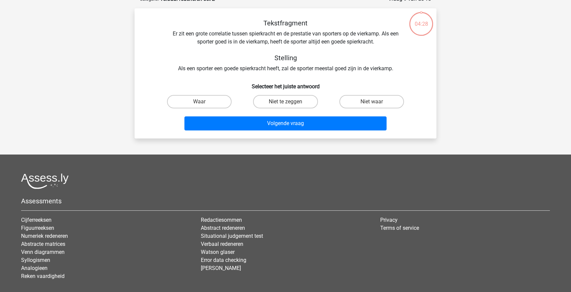
scroll to position [33, 0]
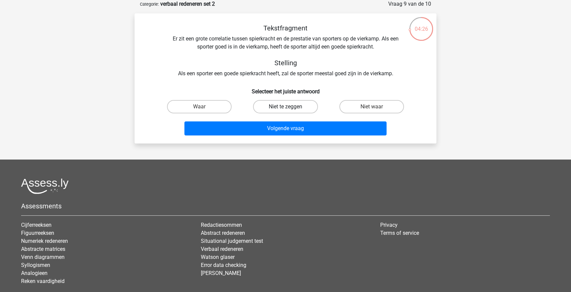
click at [266, 104] on label "Niet te zeggen" at bounding box center [285, 106] width 65 height 13
click at [285, 107] on input "Niet te zeggen" at bounding box center [287, 109] width 4 height 4
radio input "true"
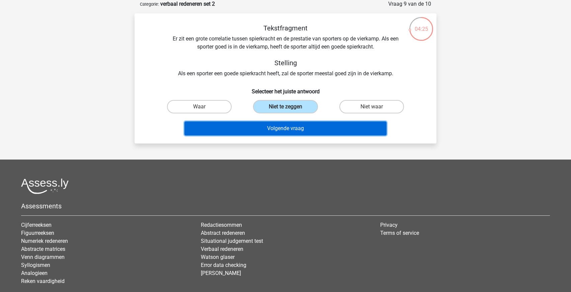
click at [268, 131] on button "Volgende vraag" at bounding box center [285, 128] width 202 height 14
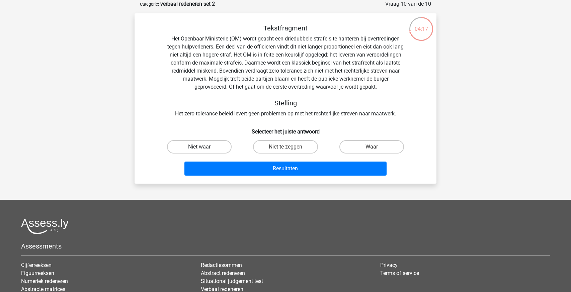
click at [206, 149] on label "Niet waar" at bounding box center [199, 146] width 65 height 13
click at [204, 149] on input "Niet waar" at bounding box center [201, 149] width 4 height 4
radio input "true"
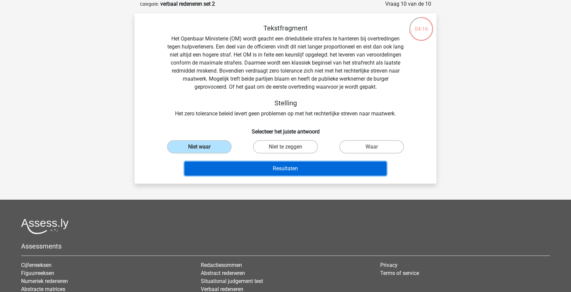
click at [236, 166] on button "Resultaten" at bounding box center [285, 169] width 202 height 14
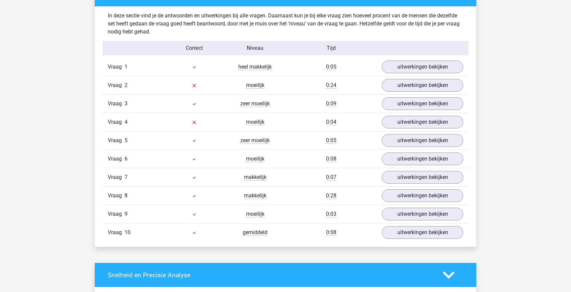
scroll to position [520, 0]
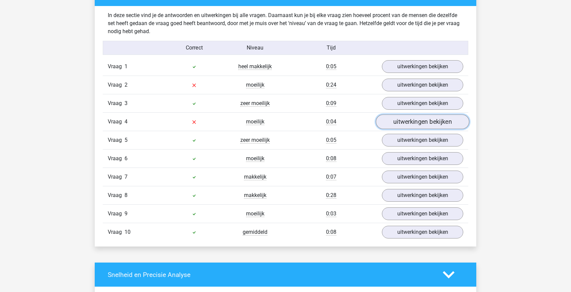
click at [415, 124] on link "uitwerkingen bekijken" at bounding box center [422, 121] width 93 height 15
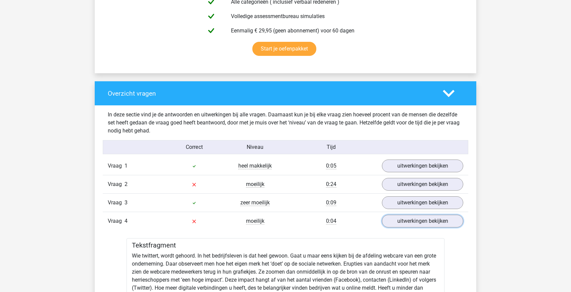
scroll to position [388, 0]
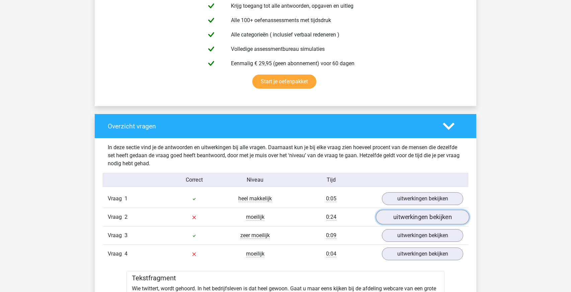
click at [395, 217] on link "uitwerkingen bekijken" at bounding box center [422, 217] width 93 height 15
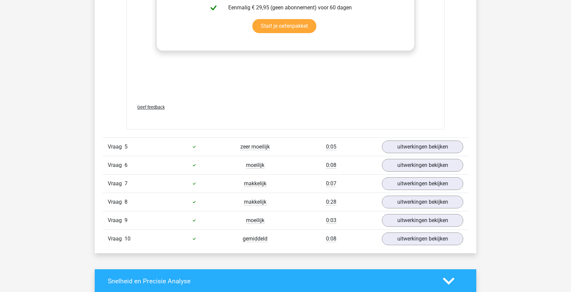
scroll to position [1306, 0]
click at [410, 223] on link "uitwerkingen bekijken" at bounding box center [422, 220] width 93 height 15
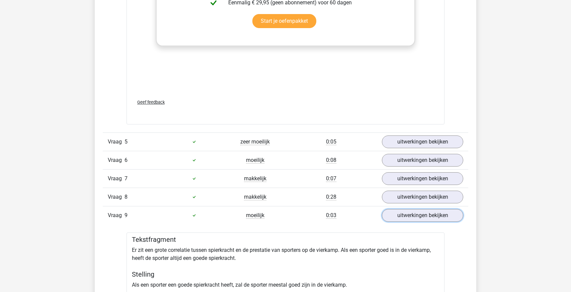
scroll to position [1307, 0]
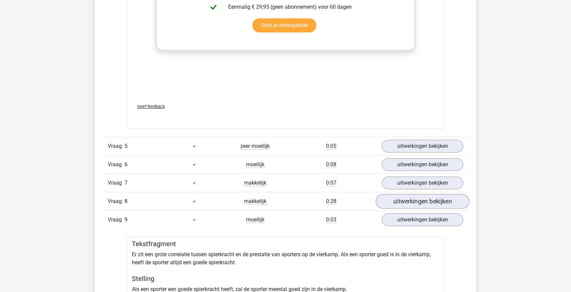
click at [411, 197] on link "uitwerkingen bekijken" at bounding box center [422, 201] width 93 height 15
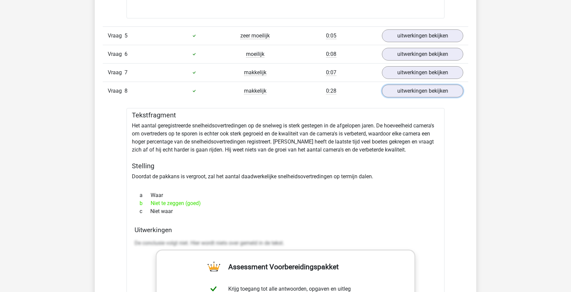
scroll to position [1419, 0]
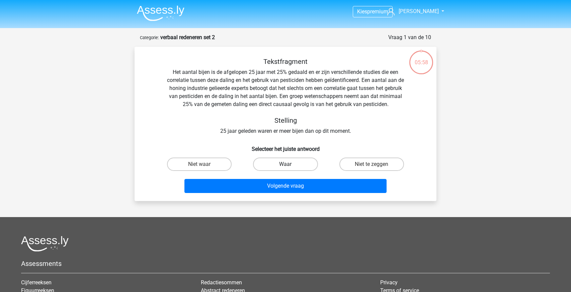
click at [284, 163] on label "Waar" at bounding box center [285, 164] width 65 height 13
click at [285, 164] on input "Waar" at bounding box center [287, 166] width 4 height 4
radio input "true"
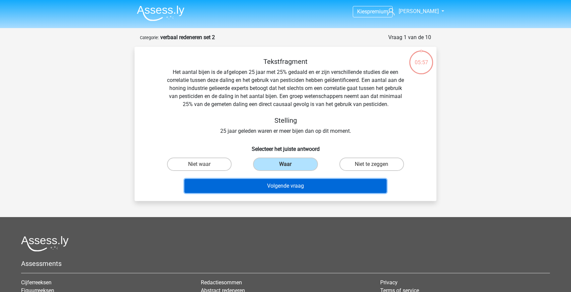
click at [279, 186] on button "Volgende vraag" at bounding box center [285, 186] width 202 height 14
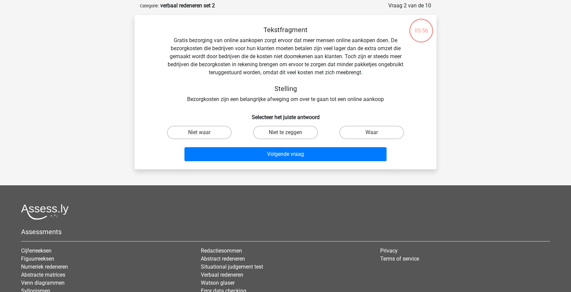
scroll to position [33, 0]
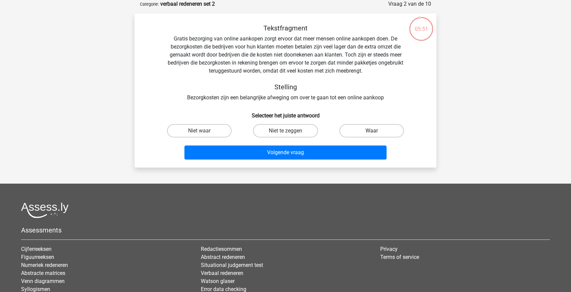
click at [347, 133] on label "Waar" at bounding box center [371, 130] width 65 height 13
click at [371, 133] on input "Waar" at bounding box center [373, 133] width 4 height 4
radio input "true"
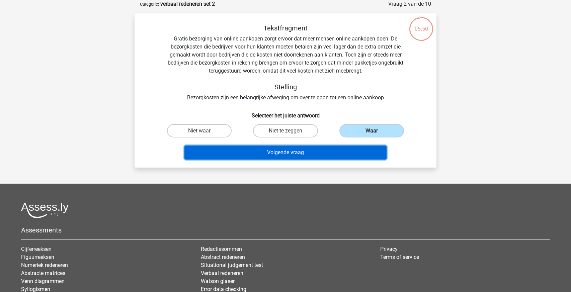
click at [316, 149] on button "Volgende vraag" at bounding box center [285, 153] width 202 height 14
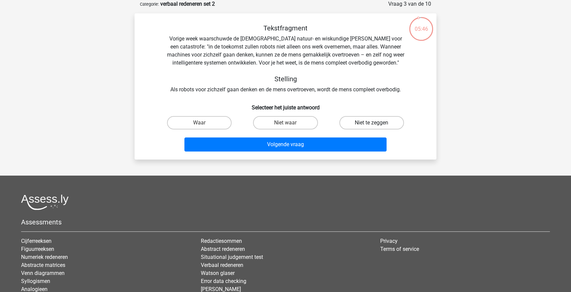
click at [349, 125] on label "Niet te zeggen" at bounding box center [371, 122] width 65 height 13
click at [371, 125] on input "Niet te zeggen" at bounding box center [373, 125] width 4 height 4
radio input "true"
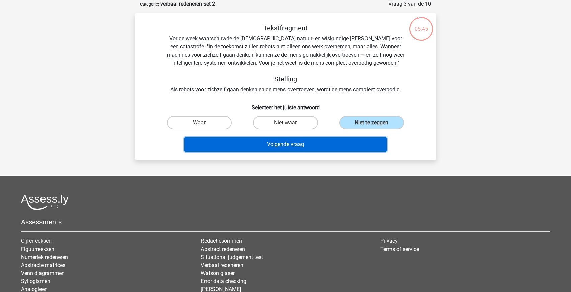
click at [320, 148] on button "Volgende vraag" at bounding box center [285, 145] width 202 height 14
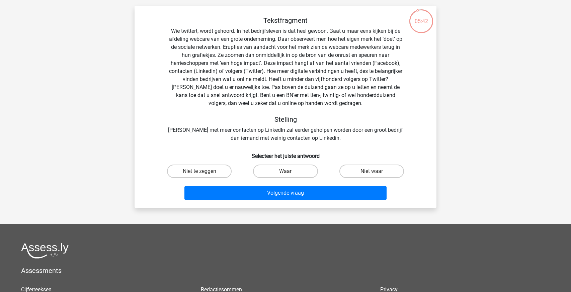
scroll to position [42, 0]
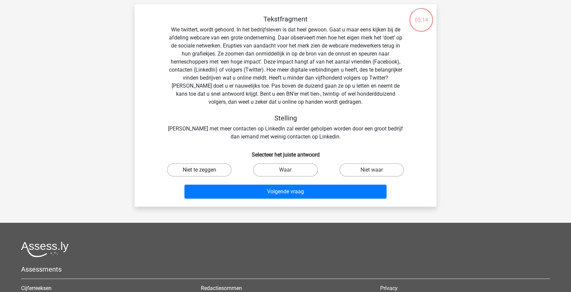
click at [201, 169] on label "Niet te zeggen" at bounding box center [199, 169] width 65 height 13
click at [201, 170] on input "Niet te zeggen" at bounding box center [201, 172] width 4 height 4
radio input "true"
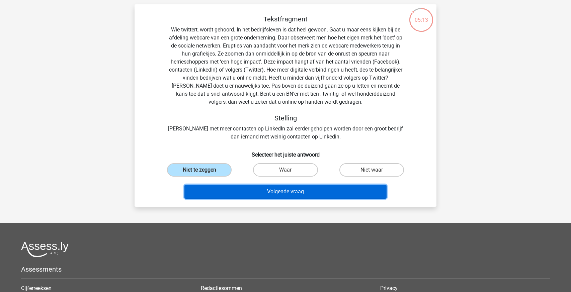
click at [249, 194] on button "Volgende vraag" at bounding box center [285, 192] width 202 height 14
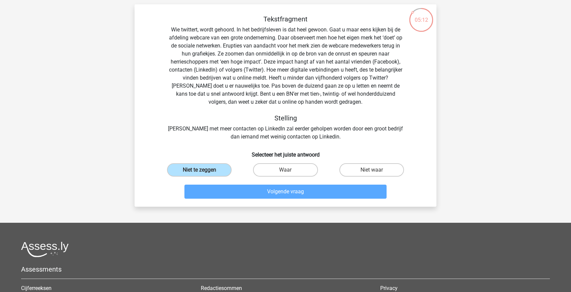
scroll to position [33, 0]
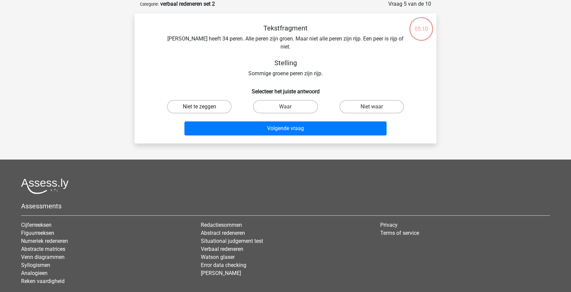
click at [203, 100] on label "Niet te zeggen" at bounding box center [199, 106] width 65 height 13
click at [203, 107] on input "Niet te zeggen" at bounding box center [201, 109] width 4 height 4
radio input "true"
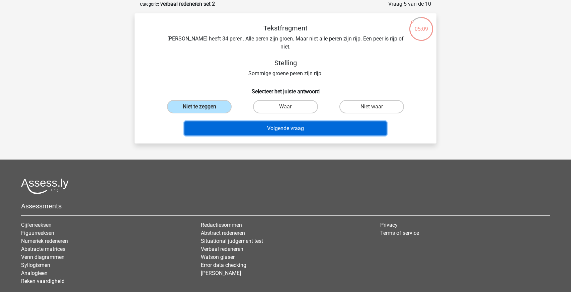
click at [241, 123] on button "Volgende vraag" at bounding box center [285, 128] width 202 height 14
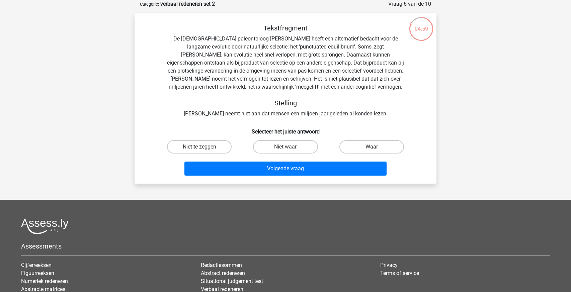
click at [225, 141] on label "Niet te zeggen" at bounding box center [199, 146] width 65 height 13
click at [204, 147] on input "Niet te zeggen" at bounding box center [201, 149] width 4 height 4
radio input "true"
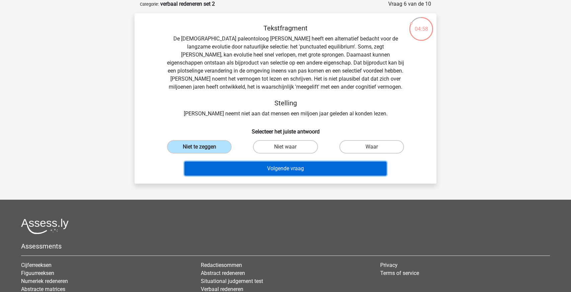
click at [257, 168] on button "Volgende vraag" at bounding box center [285, 169] width 202 height 14
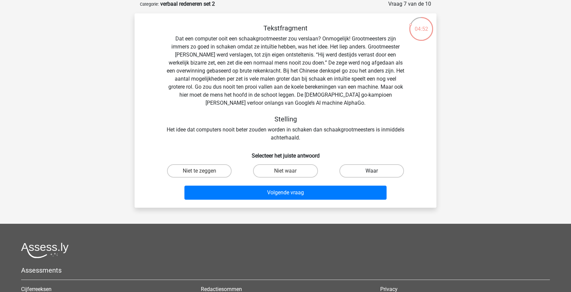
click at [352, 171] on label "Waar" at bounding box center [371, 170] width 65 height 13
click at [371, 171] on input "Waar" at bounding box center [373, 173] width 4 height 4
radio input "true"
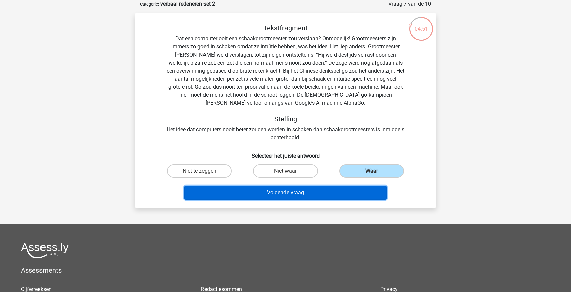
click at [306, 191] on button "Volgende vraag" at bounding box center [285, 193] width 202 height 14
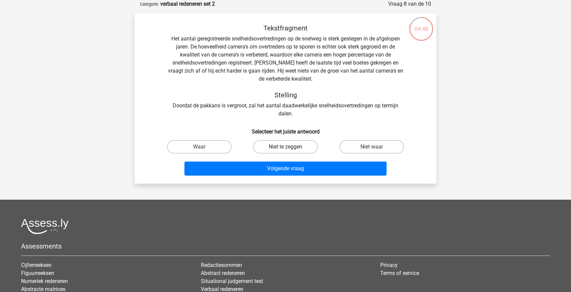
click at [267, 150] on label "Niet te zeggen" at bounding box center [285, 146] width 65 height 13
click at [285, 150] on input "Niet te zeggen" at bounding box center [287, 149] width 4 height 4
radio input "true"
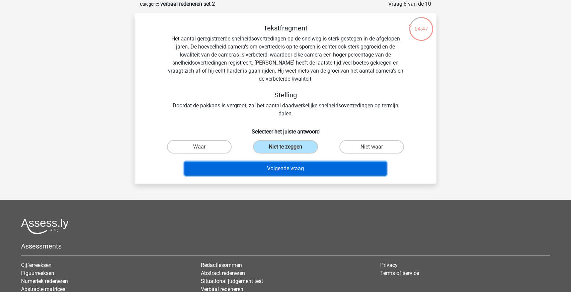
click at [266, 169] on button "Volgende vraag" at bounding box center [285, 169] width 202 height 14
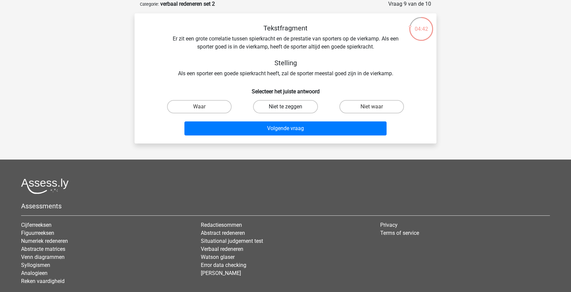
click at [283, 112] on label "Niet te zeggen" at bounding box center [285, 106] width 65 height 13
click at [285, 111] on input "Niet te zeggen" at bounding box center [287, 109] width 4 height 4
radio input "true"
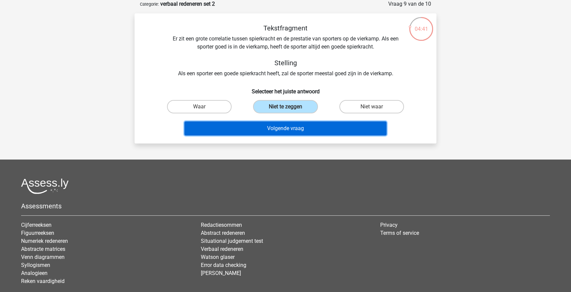
click at [284, 126] on button "Volgende vraag" at bounding box center [285, 128] width 202 height 14
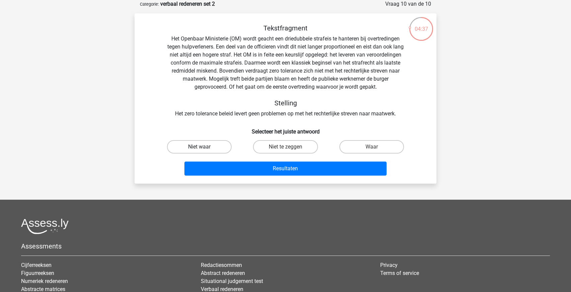
click at [220, 148] on label "Niet waar" at bounding box center [199, 146] width 65 height 13
click at [204, 148] on input "Niet waar" at bounding box center [201, 149] width 4 height 4
radio input "true"
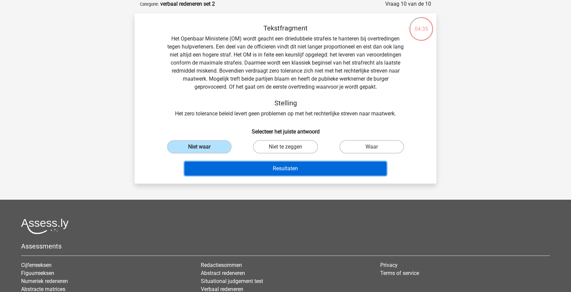
click at [251, 170] on button "Resultaten" at bounding box center [285, 169] width 202 height 14
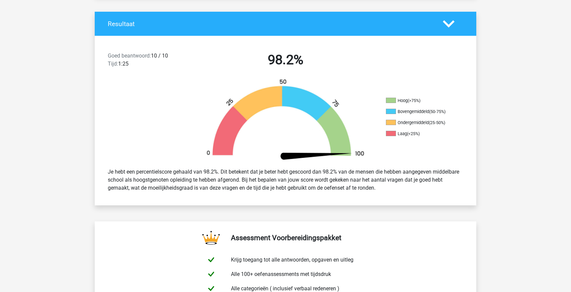
scroll to position [134, 0]
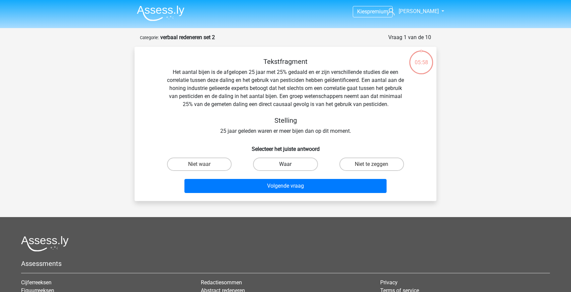
click at [277, 167] on label "Waar" at bounding box center [285, 164] width 65 height 13
click at [285, 167] on input "Waar" at bounding box center [287, 166] width 4 height 4
radio input "true"
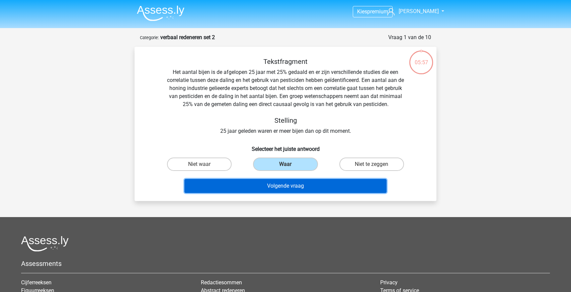
click at [273, 184] on button "Volgende vraag" at bounding box center [285, 186] width 202 height 14
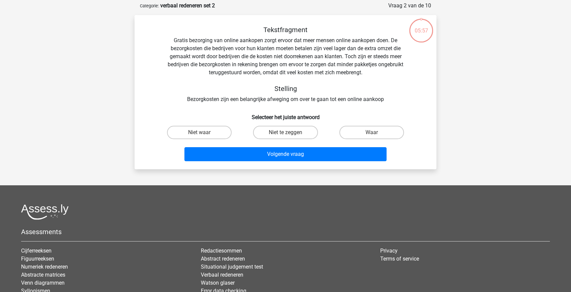
scroll to position [33, 0]
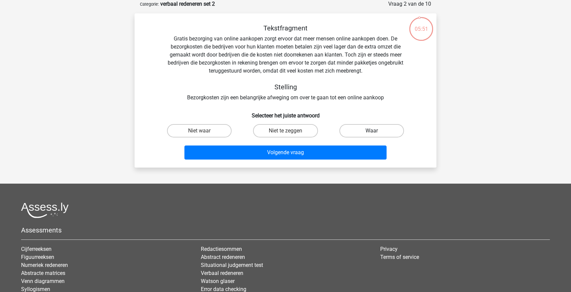
click at [358, 125] on label "Waar" at bounding box center [371, 130] width 65 height 13
click at [371, 131] on input "Waar" at bounding box center [373, 133] width 4 height 4
radio input "true"
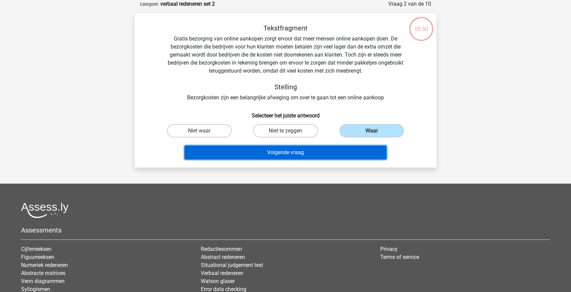
click at [321, 149] on button "Volgende vraag" at bounding box center [285, 153] width 202 height 14
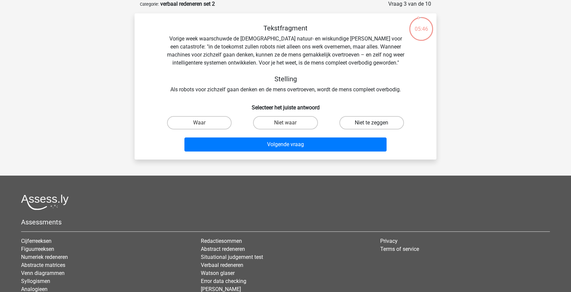
click at [357, 126] on label "Niet te zeggen" at bounding box center [371, 122] width 65 height 13
click at [371, 126] on input "Niet te zeggen" at bounding box center [373, 125] width 4 height 4
radio input "true"
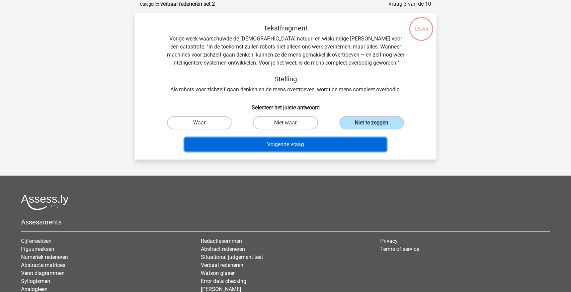
click at [336, 141] on button "Volgende vraag" at bounding box center [285, 145] width 202 height 14
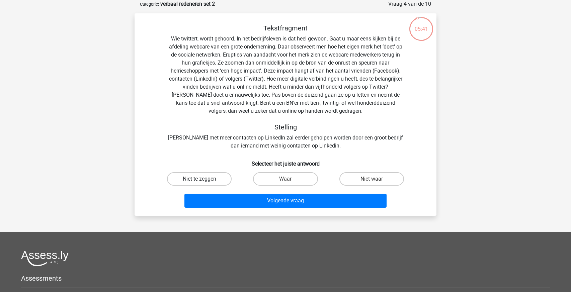
click at [215, 181] on label "Niet te zeggen" at bounding box center [199, 178] width 65 height 13
click at [204, 181] on input "Niet te zeggen" at bounding box center [201, 181] width 4 height 4
radio input "true"
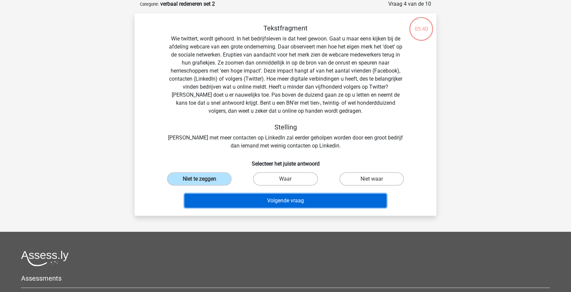
click at [262, 200] on button "Volgende vraag" at bounding box center [285, 201] width 202 height 14
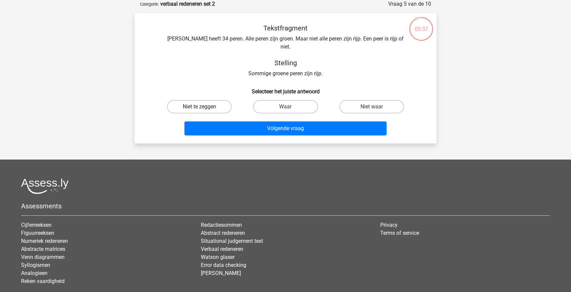
click at [208, 101] on label "Niet te zeggen" at bounding box center [199, 106] width 65 height 13
click at [204, 107] on input "Niet te zeggen" at bounding box center [201, 109] width 4 height 4
radio input "true"
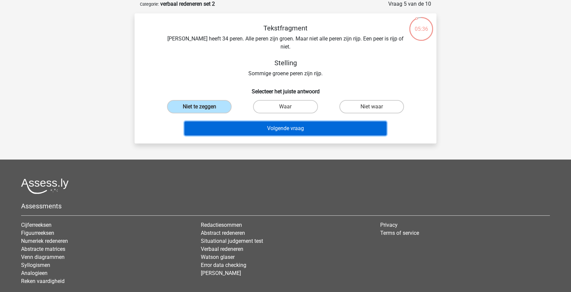
click at [235, 124] on button "Volgende vraag" at bounding box center [285, 128] width 202 height 14
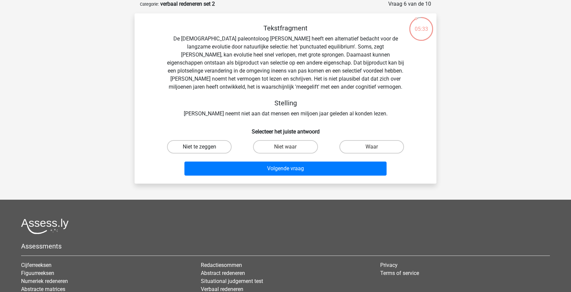
click at [222, 146] on label "Niet te zeggen" at bounding box center [199, 146] width 65 height 13
click at [204, 147] on input "Niet te zeggen" at bounding box center [201, 149] width 4 height 4
radio input "true"
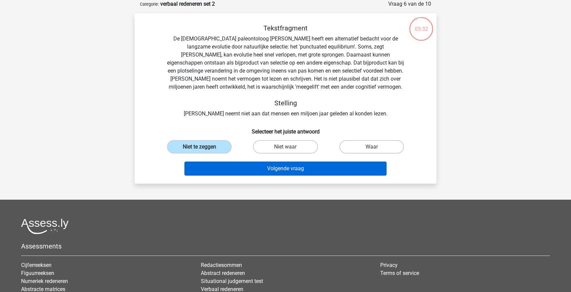
click at [248, 163] on button "Volgende vraag" at bounding box center [285, 169] width 202 height 14
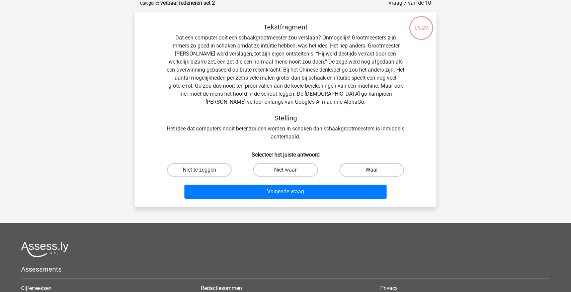
scroll to position [35, 0]
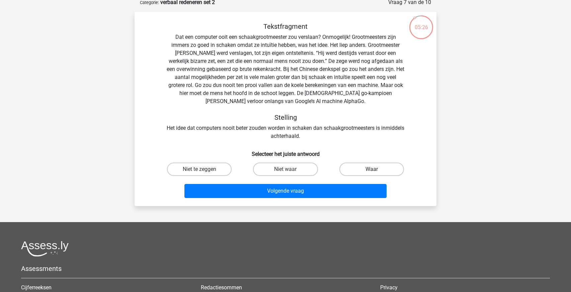
click at [381, 167] on label "Waar" at bounding box center [371, 169] width 65 height 13
click at [376, 169] on input "Waar" at bounding box center [373, 171] width 4 height 4
radio input "true"
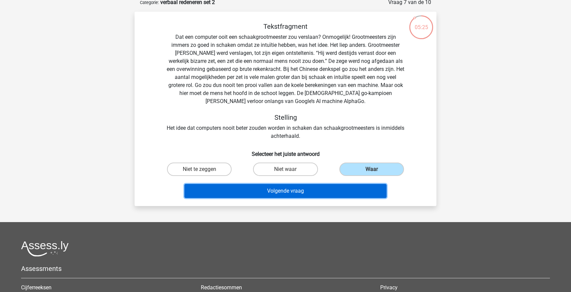
click at [316, 193] on button "Volgende vraag" at bounding box center [285, 191] width 202 height 14
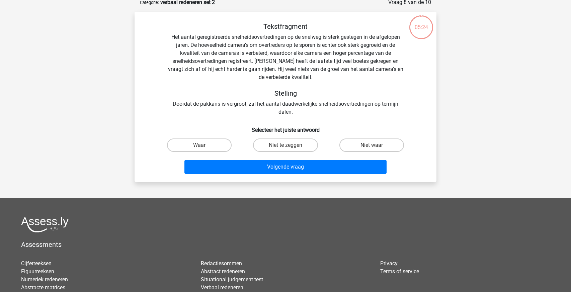
scroll to position [33, 0]
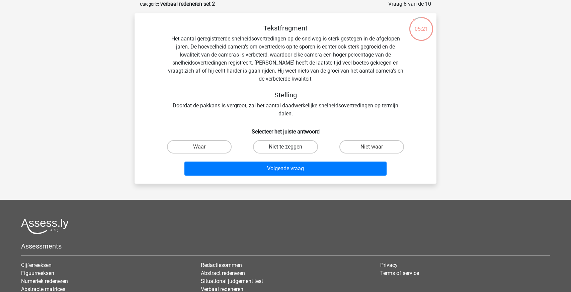
click at [281, 152] on label "Niet te zeggen" at bounding box center [285, 146] width 65 height 13
click at [285, 151] on input "Niet te zeggen" at bounding box center [287, 149] width 4 height 4
radio input "true"
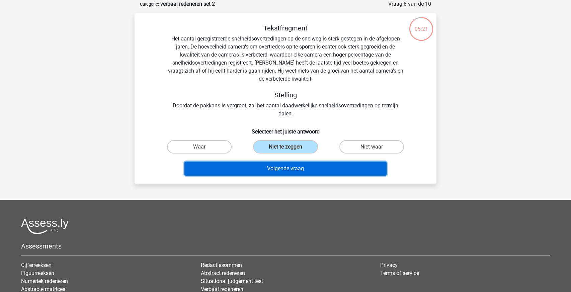
click at [282, 165] on button "Volgende vraag" at bounding box center [285, 169] width 202 height 14
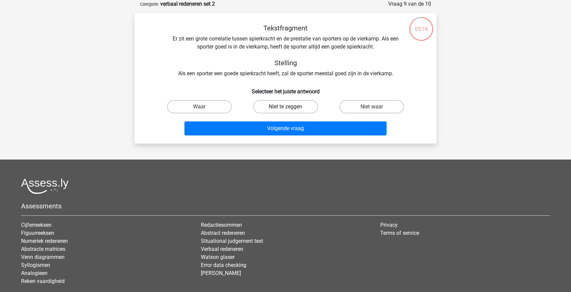
click at [280, 107] on label "Niet te zeggen" at bounding box center [285, 106] width 65 height 13
click at [285, 107] on input "Niet te zeggen" at bounding box center [287, 109] width 4 height 4
radio input "true"
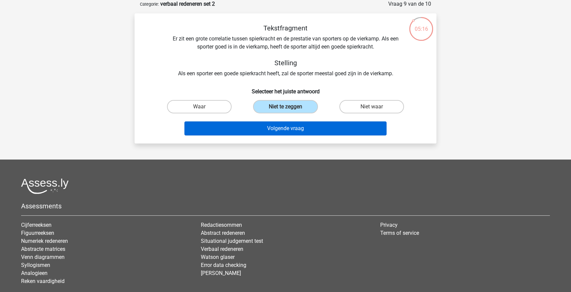
click at [276, 131] on button "Volgende vraag" at bounding box center [285, 128] width 202 height 14
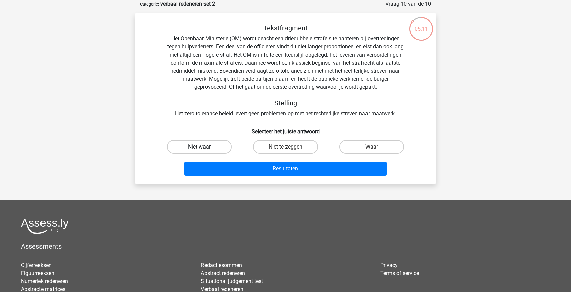
click at [194, 141] on label "Niet waar" at bounding box center [199, 146] width 65 height 13
click at [199, 147] on input "Niet waar" at bounding box center [201, 149] width 4 height 4
radio input "true"
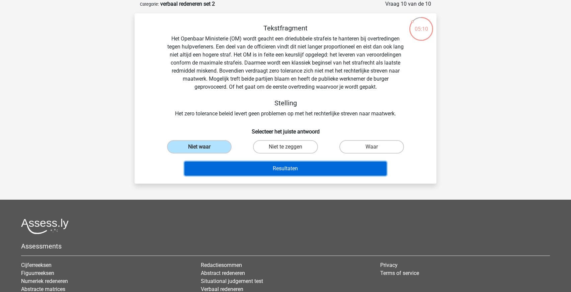
click at [249, 168] on button "Resultaten" at bounding box center [285, 169] width 202 height 14
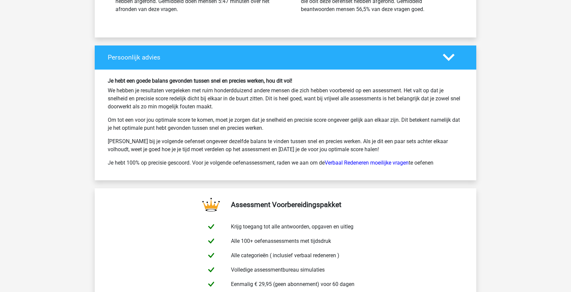
scroll to position [963, 0]
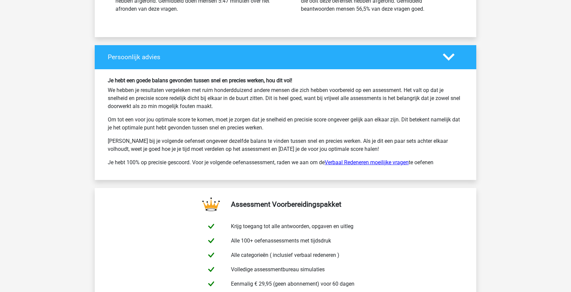
click at [336, 161] on link "Verbaal Redeneren moeilijke vragen" at bounding box center [367, 162] width 84 height 6
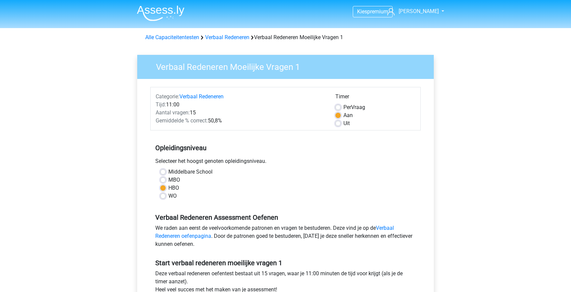
click at [185, 170] on label "Middelbare School" at bounding box center [190, 172] width 44 height 8
click at [166, 170] on input "Middelbare School" at bounding box center [162, 171] width 5 height 7
radio input "true"
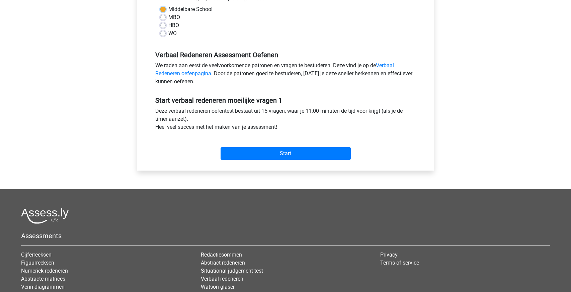
scroll to position [174, 0]
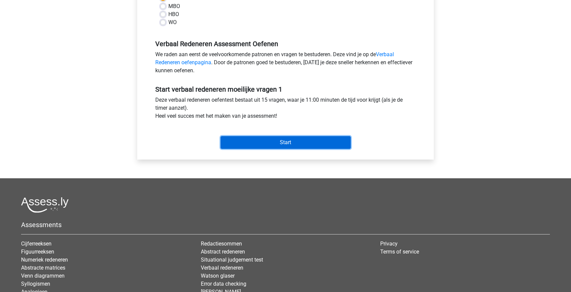
click at [266, 142] on input "Start" at bounding box center [286, 142] width 130 height 13
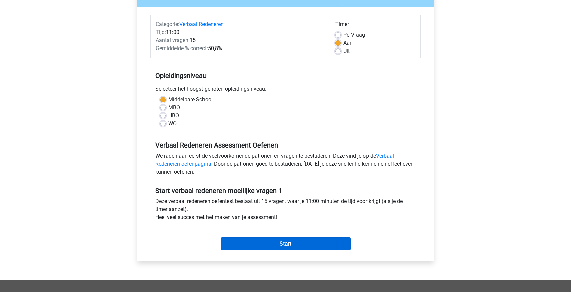
scroll to position [63, 0]
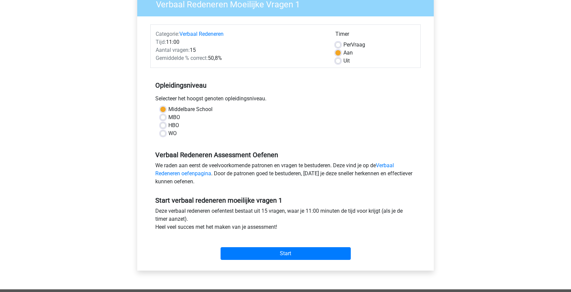
click at [171, 135] on label "WO" at bounding box center [172, 133] width 8 height 8
click at [166, 135] on input "WO" at bounding box center [162, 132] width 5 height 7
radio input "true"
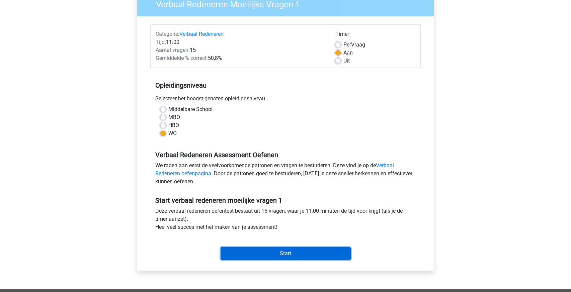
click at [276, 256] on input "Start" at bounding box center [286, 253] width 130 height 13
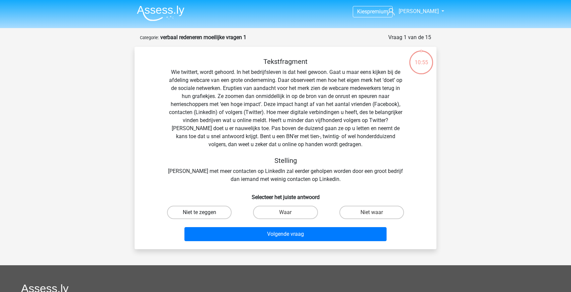
click at [222, 210] on label "Niet te zeggen" at bounding box center [199, 212] width 65 height 13
click at [204, 212] on input "Niet te zeggen" at bounding box center [201, 214] width 4 height 4
radio input "true"
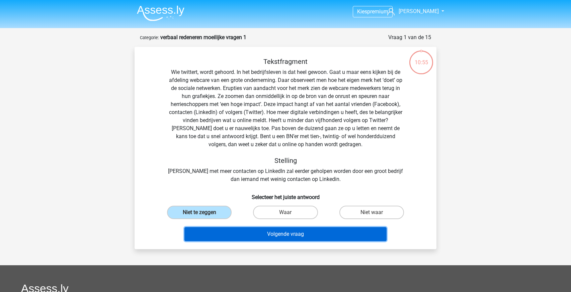
click at [243, 233] on button "Volgende vraag" at bounding box center [285, 234] width 202 height 14
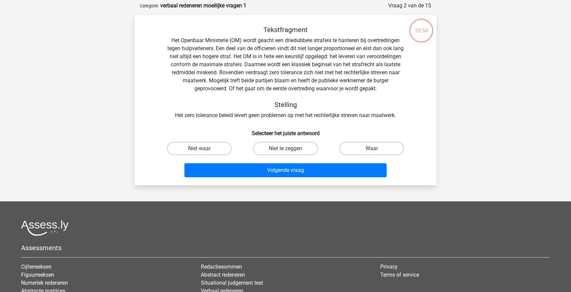
scroll to position [33, 0]
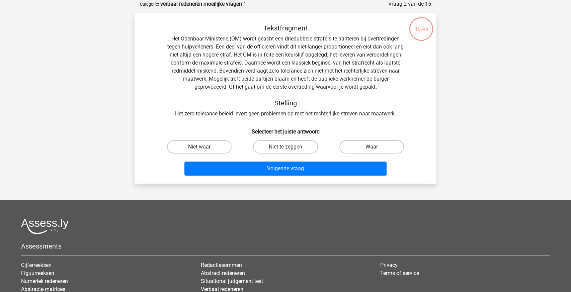
click at [206, 147] on label "Niet waar" at bounding box center [199, 146] width 65 height 13
click at [204, 147] on input "Niet waar" at bounding box center [201, 149] width 4 height 4
radio input "true"
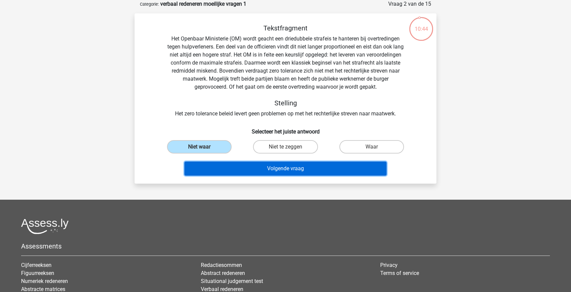
click at [231, 166] on button "Volgende vraag" at bounding box center [285, 169] width 202 height 14
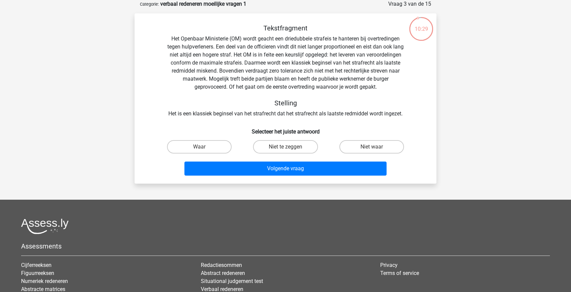
click at [288, 149] on input "Niet te zeggen" at bounding box center [287, 149] width 4 height 4
radio input "true"
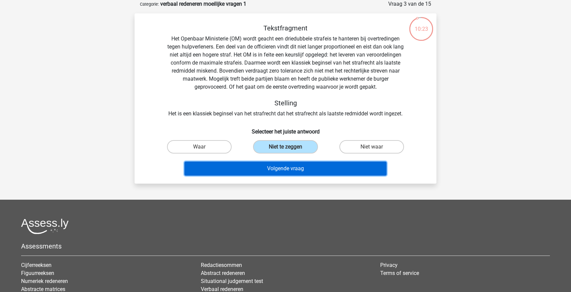
click at [282, 171] on button "Volgende vraag" at bounding box center [285, 169] width 202 height 14
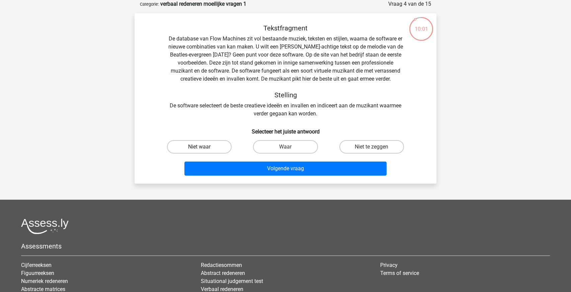
click at [211, 150] on label "Niet waar" at bounding box center [199, 146] width 65 height 13
click at [204, 150] on input "Niet waar" at bounding box center [201, 149] width 4 height 4
radio input "true"
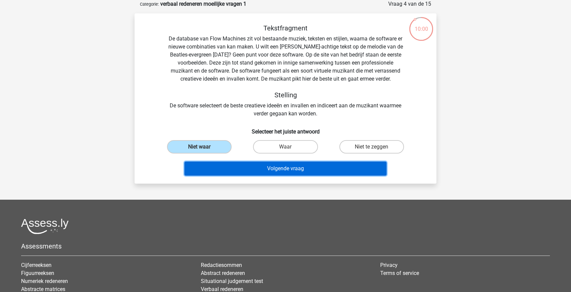
click at [254, 172] on button "Volgende vraag" at bounding box center [285, 169] width 202 height 14
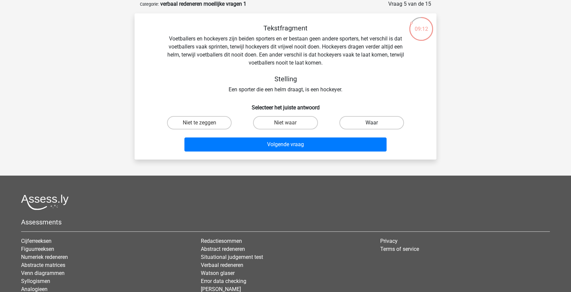
click at [351, 123] on label "Waar" at bounding box center [371, 122] width 65 height 13
click at [371, 123] on input "Waar" at bounding box center [373, 125] width 4 height 4
radio input "true"
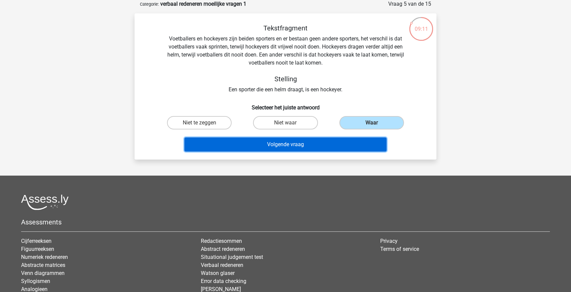
click at [300, 146] on button "Volgende vraag" at bounding box center [285, 145] width 202 height 14
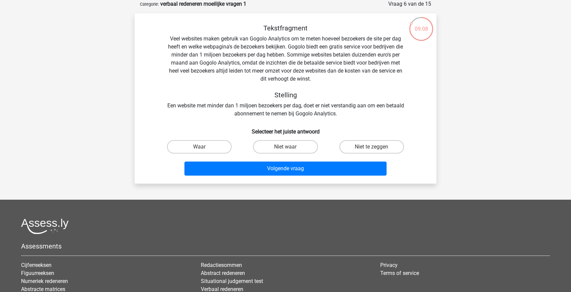
click at [288, 148] on input "Niet waar" at bounding box center [287, 149] width 4 height 4
radio input "true"
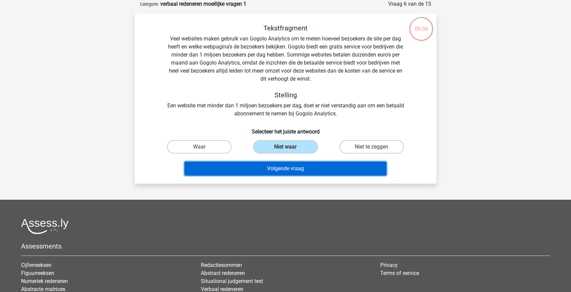
click at [276, 169] on button "Volgende vraag" at bounding box center [285, 169] width 202 height 14
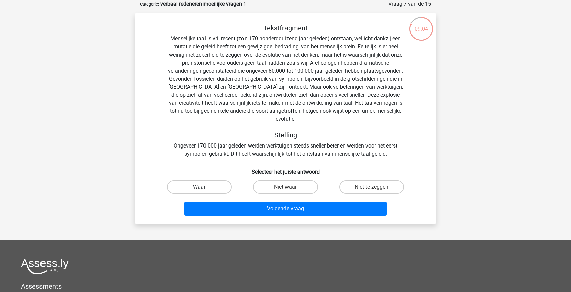
click at [205, 180] on label "Waar" at bounding box center [199, 186] width 65 height 13
click at [204, 187] on input "Waar" at bounding box center [201, 189] width 4 height 4
radio input "true"
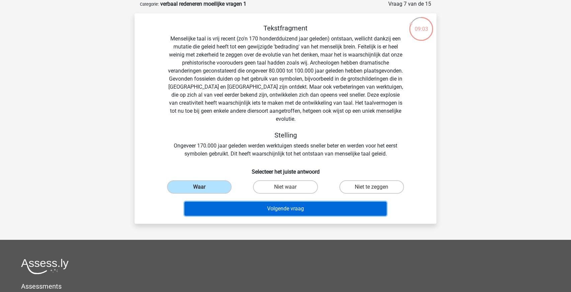
click at [253, 202] on button "Volgende vraag" at bounding box center [285, 209] width 202 height 14
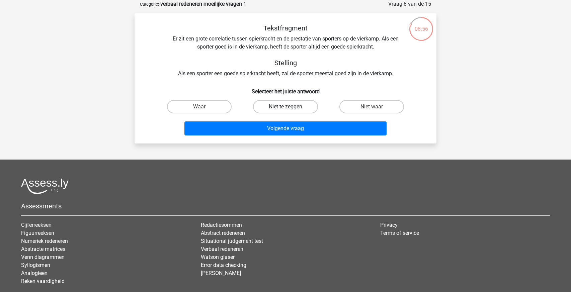
click at [293, 111] on label "Niet te zeggen" at bounding box center [285, 106] width 65 height 13
click at [290, 111] on input "Niet te zeggen" at bounding box center [287, 109] width 4 height 4
radio input "true"
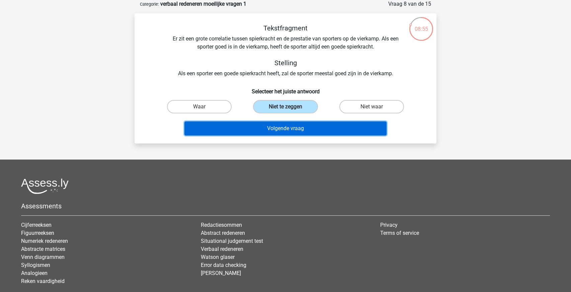
click at [289, 123] on button "Volgende vraag" at bounding box center [285, 128] width 202 height 14
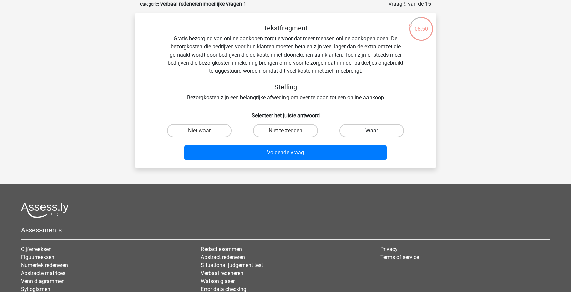
click at [341, 131] on label "Waar" at bounding box center [371, 130] width 65 height 13
click at [371, 131] on input "Waar" at bounding box center [373, 133] width 4 height 4
radio input "true"
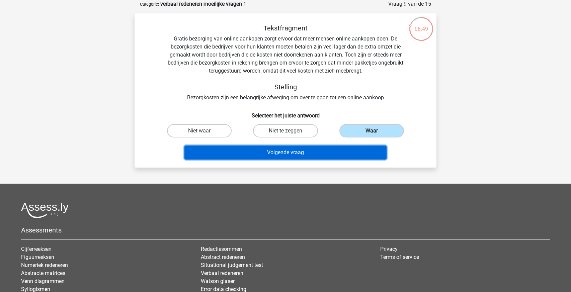
click at [298, 150] on button "Volgende vraag" at bounding box center [285, 153] width 202 height 14
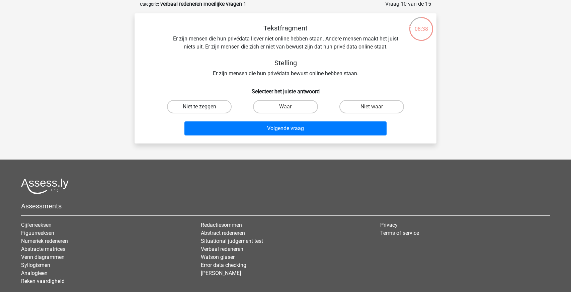
click at [220, 108] on label "Niet te zeggen" at bounding box center [199, 106] width 65 height 13
click at [204, 108] on input "Niet te zeggen" at bounding box center [201, 109] width 4 height 4
radio input "true"
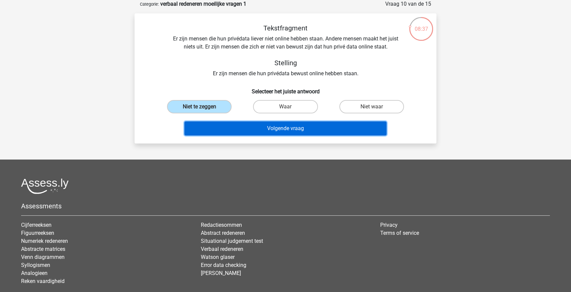
click at [246, 124] on button "Volgende vraag" at bounding box center [285, 128] width 202 height 14
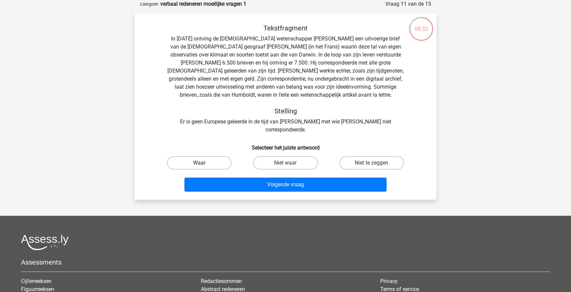
click at [211, 156] on label "Waar" at bounding box center [199, 162] width 65 height 13
click at [204, 163] on input "Waar" at bounding box center [201, 165] width 4 height 4
radio input "true"
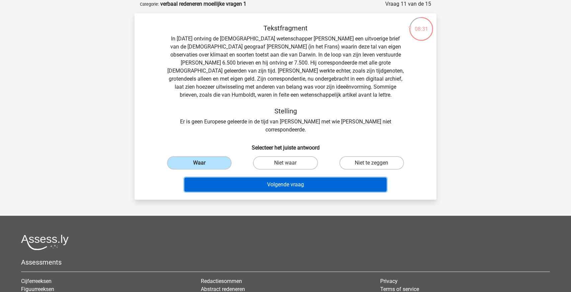
click at [257, 178] on button "Volgende vraag" at bounding box center [285, 185] width 202 height 14
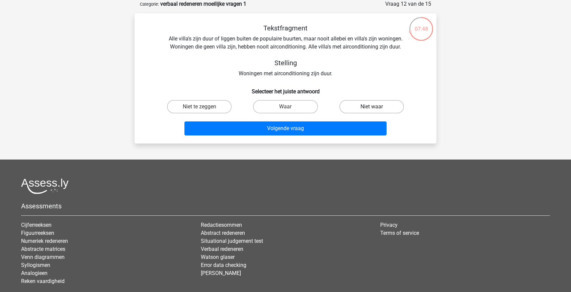
click at [355, 106] on label "Niet waar" at bounding box center [371, 106] width 65 height 13
click at [371, 107] on input "Niet waar" at bounding box center [373, 109] width 4 height 4
radio input "true"
click at [278, 104] on label "Waar" at bounding box center [285, 106] width 65 height 13
click at [285, 107] on input "Waar" at bounding box center [287, 109] width 4 height 4
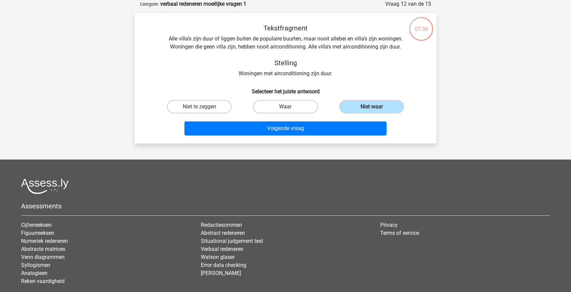
radio input "true"
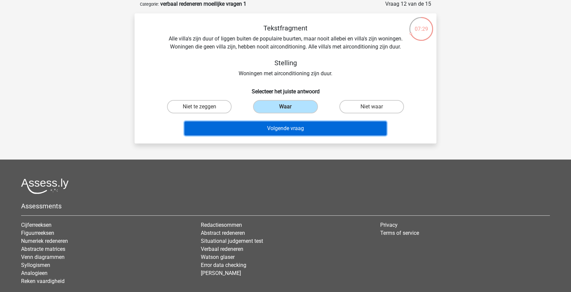
click at [281, 127] on button "Volgende vraag" at bounding box center [285, 128] width 202 height 14
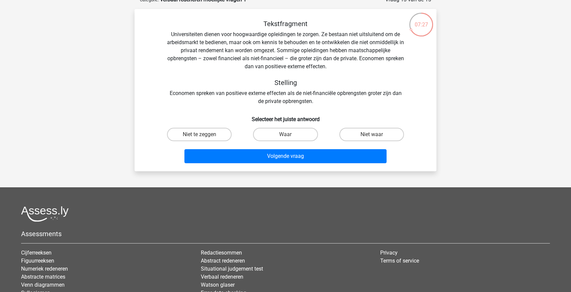
scroll to position [39, 0]
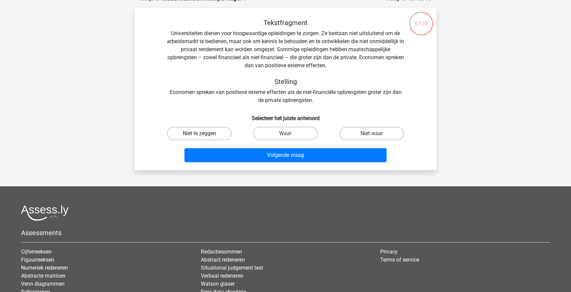
click at [218, 134] on label "Niet te zeggen" at bounding box center [199, 133] width 65 height 13
click at [204, 134] on input "Niet te zeggen" at bounding box center [201, 136] width 4 height 4
radio input "true"
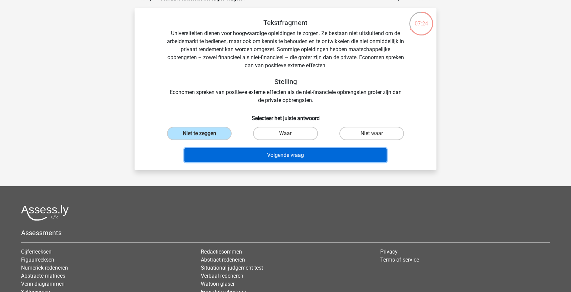
click at [238, 153] on button "Volgende vraag" at bounding box center [285, 155] width 202 height 14
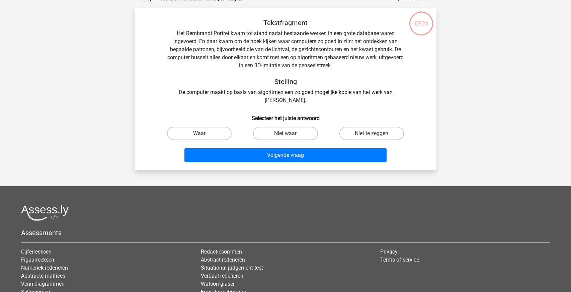
scroll to position [33, 0]
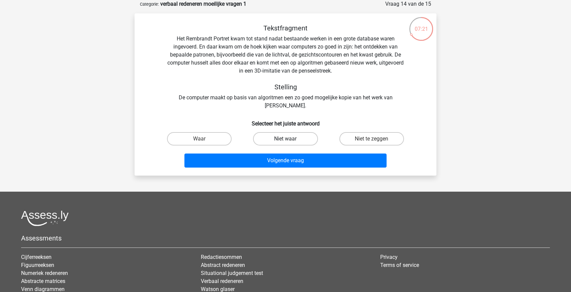
click at [275, 137] on label "Niet waar" at bounding box center [285, 138] width 65 height 13
click at [285, 139] on input "Niet waar" at bounding box center [287, 141] width 4 height 4
radio input "true"
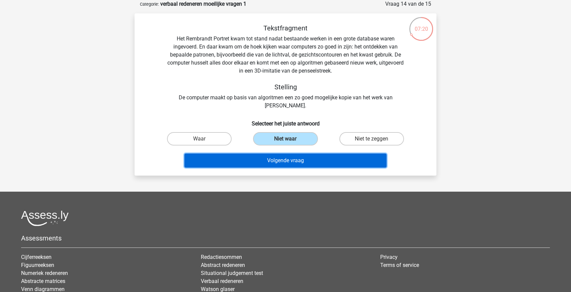
click at [278, 161] on button "Volgende vraag" at bounding box center [285, 161] width 202 height 14
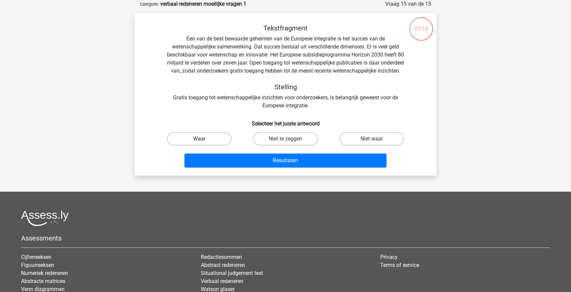
click at [198, 146] on label "Waar" at bounding box center [199, 138] width 65 height 13
click at [199, 143] on input "Waar" at bounding box center [201, 141] width 4 height 4
radio input "true"
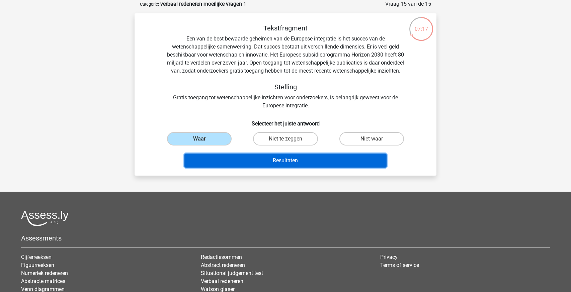
click at [223, 166] on button "Resultaten" at bounding box center [285, 161] width 202 height 14
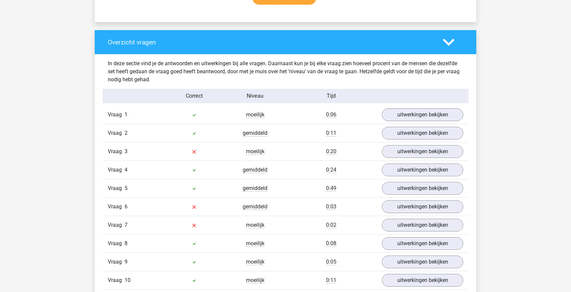
scroll to position [476, 0]
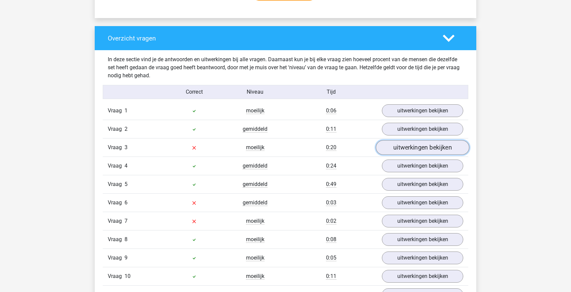
click at [397, 151] on link "uitwerkingen bekijken" at bounding box center [422, 147] width 93 height 15
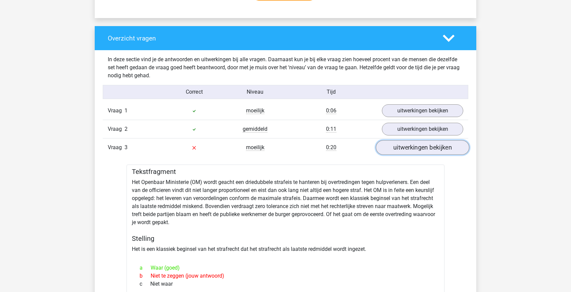
click at [391, 145] on link "uitwerkingen bekijken" at bounding box center [422, 147] width 93 height 15
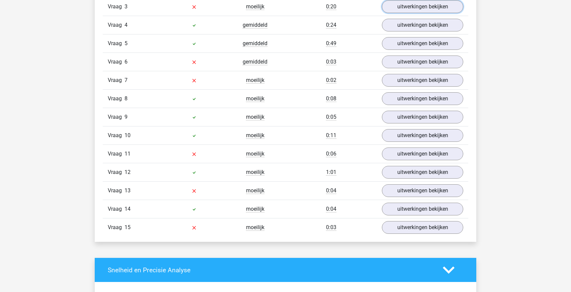
scroll to position [618, 0]
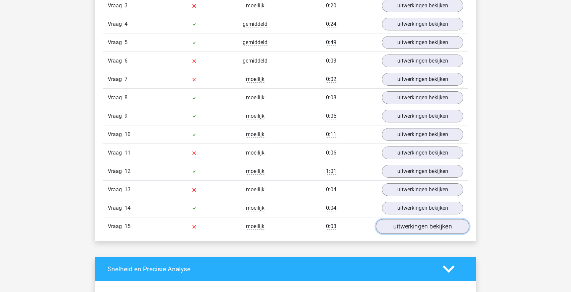
click at [413, 226] on link "uitwerkingen bekijken" at bounding box center [422, 226] width 93 height 15
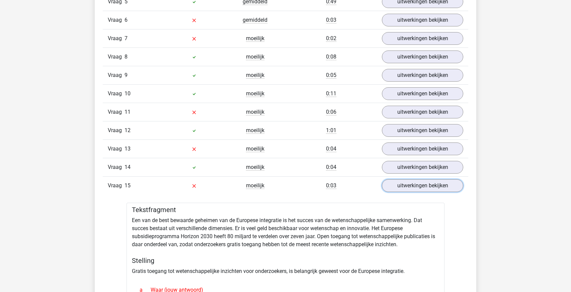
scroll to position [661, 0]
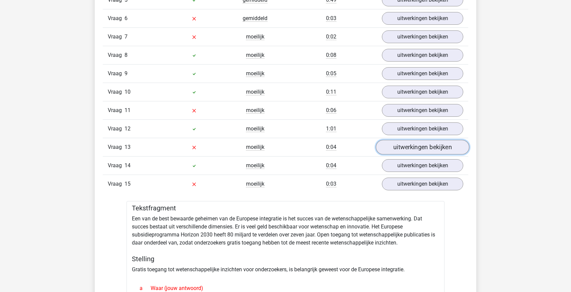
click at [425, 143] on link "uitwerkingen bekijken" at bounding box center [422, 147] width 93 height 15
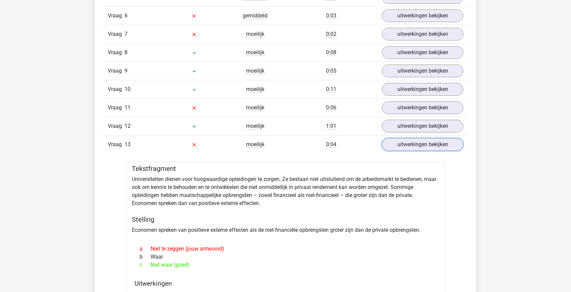
scroll to position [666, 0]
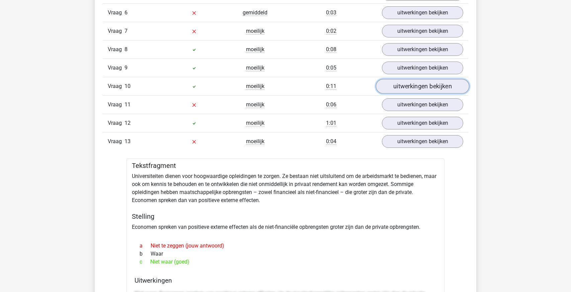
click at [421, 89] on link "uitwerkingen bekijken" at bounding box center [422, 86] width 93 height 15
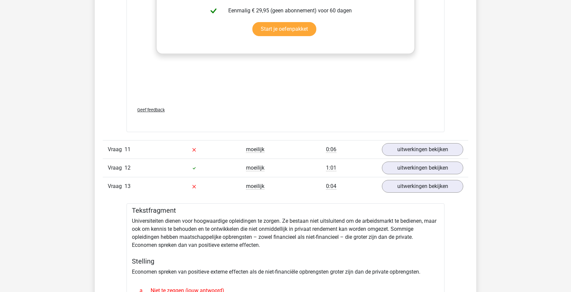
scroll to position [983, 0]
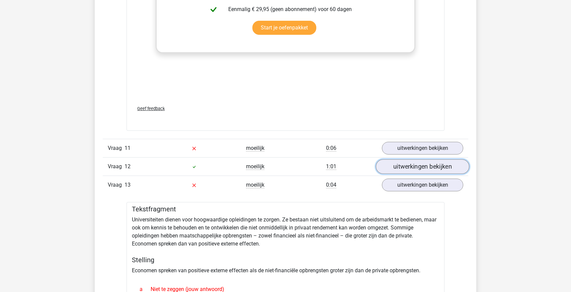
click at [403, 168] on link "uitwerkingen bekijken" at bounding box center [422, 167] width 93 height 15
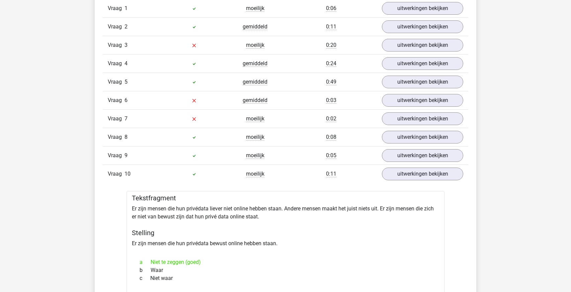
scroll to position [579, 0]
click at [409, 157] on link "uitwerkingen bekijken" at bounding box center [422, 155] width 93 height 15
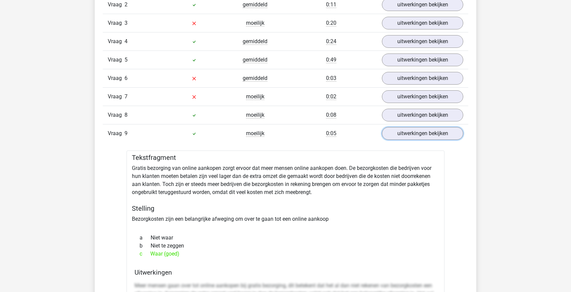
scroll to position [601, 0]
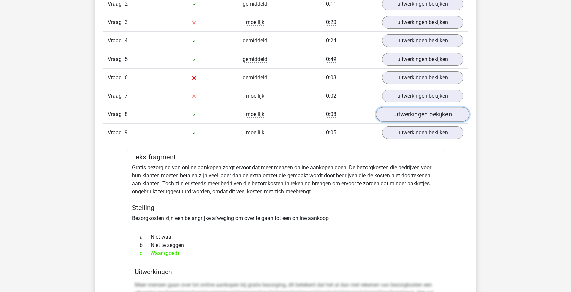
click at [409, 111] on link "uitwerkingen bekijken" at bounding box center [422, 114] width 93 height 15
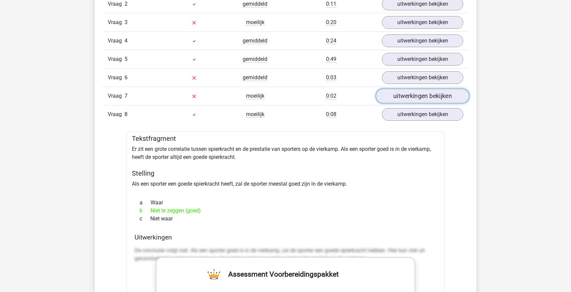
click at [419, 90] on link "uitwerkingen bekijken" at bounding box center [422, 96] width 93 height 15
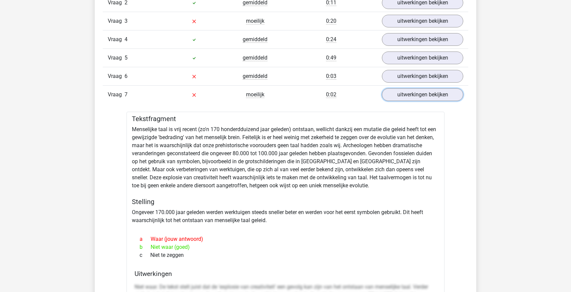
scroll to position [603, 0]
click at [409, 72] on link "uitwerkingen bekijken" at bounding box center [422, 75] width 93 height 15
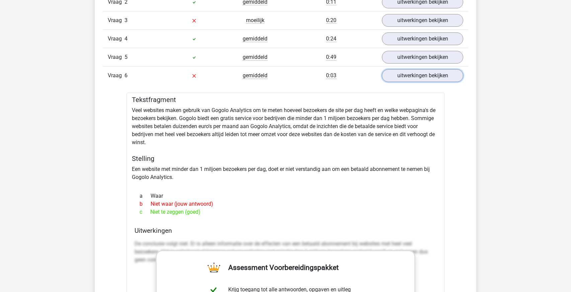
scroll to position [604, 0]
click at [407, 52] on link "uitwerkingen bekijken" at bounding box center [422, 57] width 93 height 15
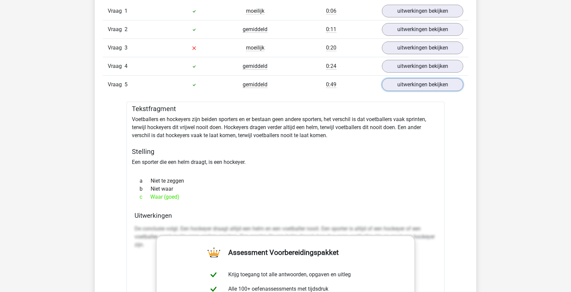
scroll to position [570, 0]
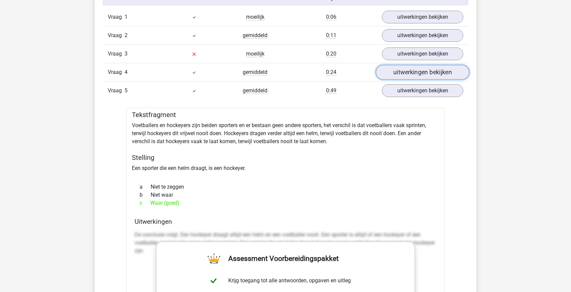
click at [394, 77] on link "uitwerkingen bekijken" at bounding box center [422, 72] width 93 height 15
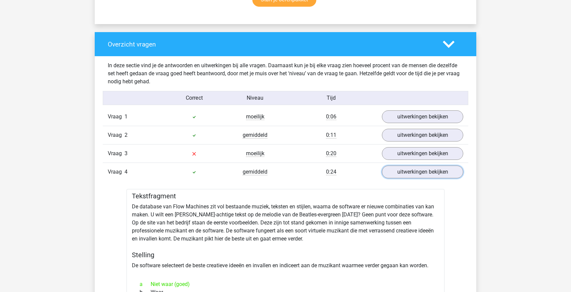
scroll to position [469, 0]
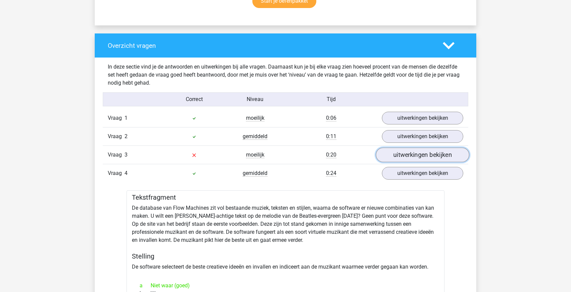
click at [421, 156] on link "uitwerkingen bekijken" at bounding box center [422, 155] width 93 height 15
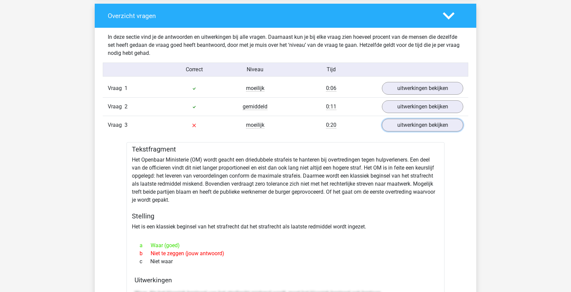
scroll to position [504, 0]
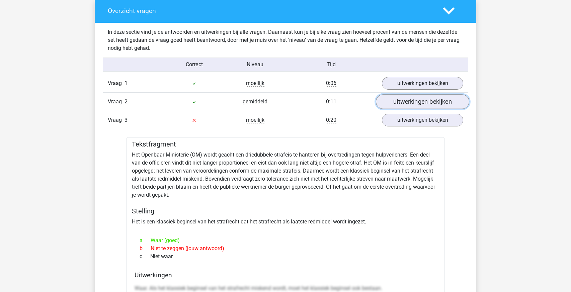
click at [415, 100] on link "uitwerkingen bekijken" at bounding box center [422, 101] width 93 height 15
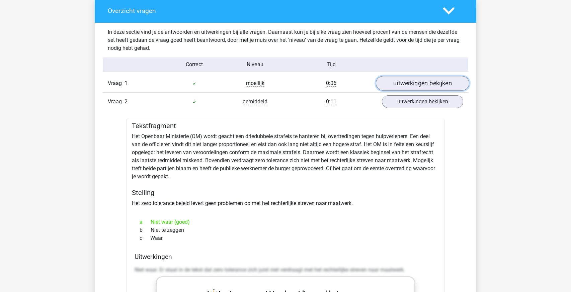
click at [425, 82] on link "uitwerkingen bekijken" at bounding box center [422, 83] width 93 height 15
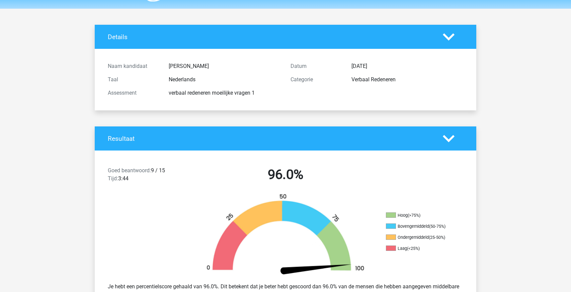
scroll to position [20, 0]
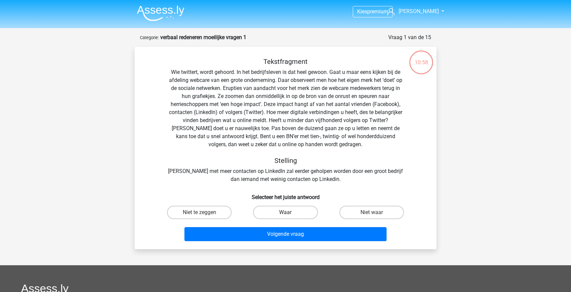
click at [271, 208] on label "Waar" at bounding box center [285, 212] width 65 height 13
click at [285, 212] on input "Waar" at bounding box center [287, 214] width 4 height 4
radio input "true"
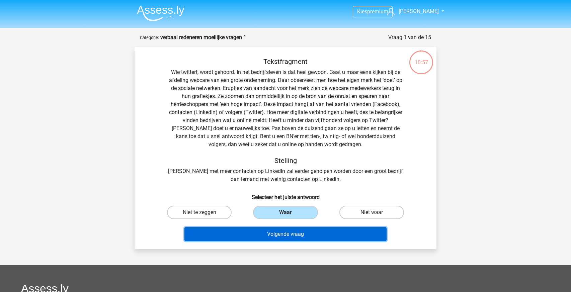
click at [264, 235] on button "Volgende vraag" at bounding box center [285, 234] width 202 height 14
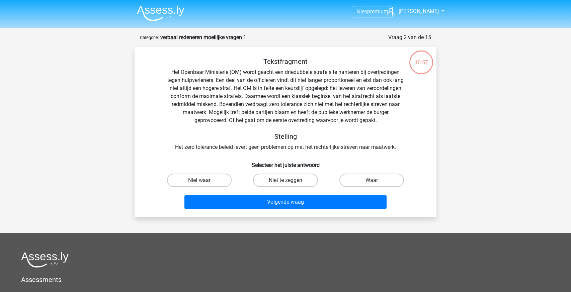
scroll to position [33, 0]
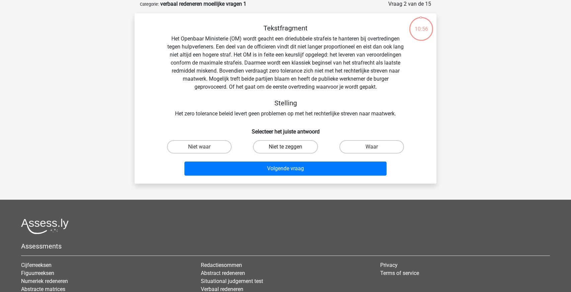
click at [281, 148] on label "Niet te zeggen" at bounding box center [285, 146] width 65 height 13
click at [285, 148] on input "Niet te zeggen" at bounding box center [287, 149] width 4 height 4
radio input "true"
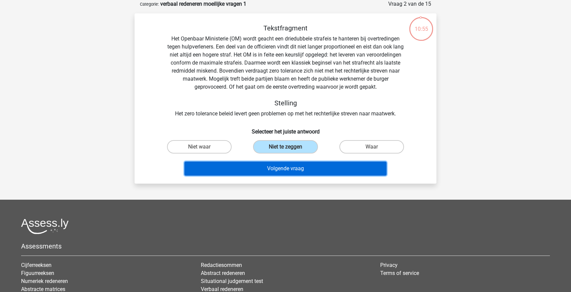
click at [278, 170] on button "Volgende vraag" at bounding box center [285, 169] width 202 height 14
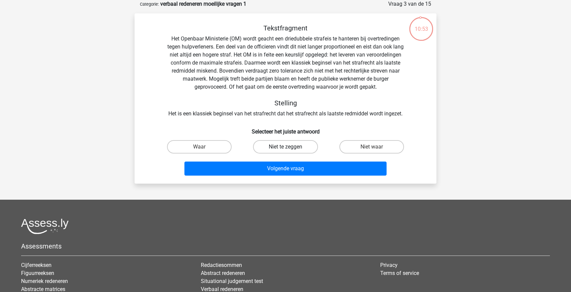
click at [288, 146] on label "Niet te zeggen" at bounding box center [285, 146] width 65 height 13
click at [288, 147] on input "Niet te zeggen" at bounding box center [287, 149] width 4 height 4
radio input "true"
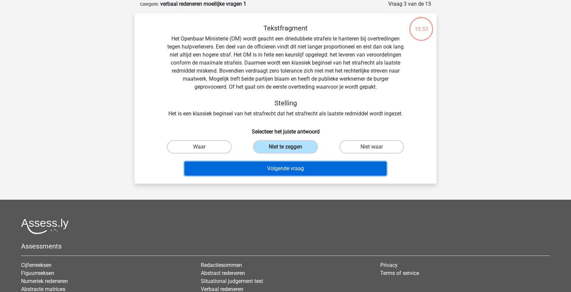
click at [280, 171] on button "Volgende vraag" at bounding box center [285, 169] width 202 height 14
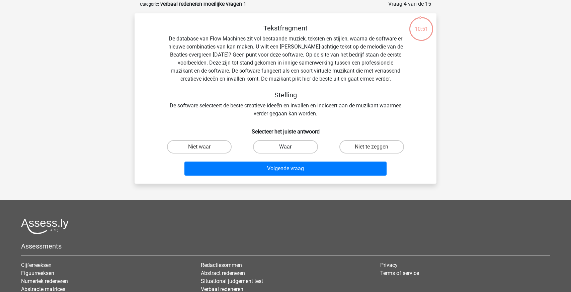
click at [287, 146] on label "Waar" at bounding box center [285, 146] width 65 height 13
click at [287, 147] on input "Waar" at bounding box center [287, 149] width 4 height 4
radio input "true"
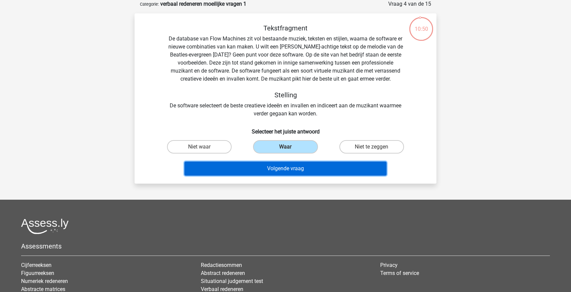
click at [283, 163] on button "Volgende vraag" at bounding box center [285, 169] width 202 height 14
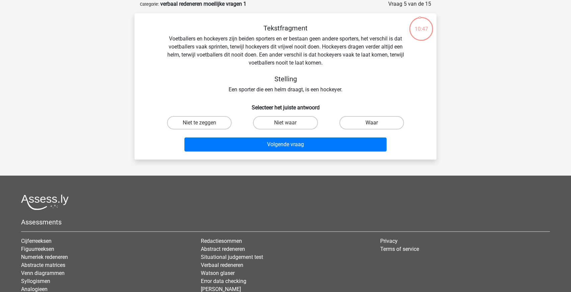
click at [340, 121] on label "Waar" at bounding box center [371, 122] width 65 height 13
click at [371, 123] on input "Waar" at bounding box center [373, 125] width 4 height 4
radio input "true"
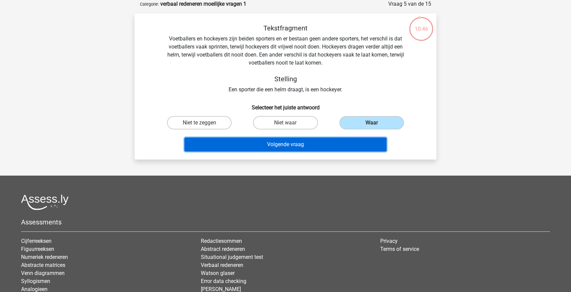
click at [320, 140] on button "Volgende vraag" at bounding box center [285, 145] width 202 height 14
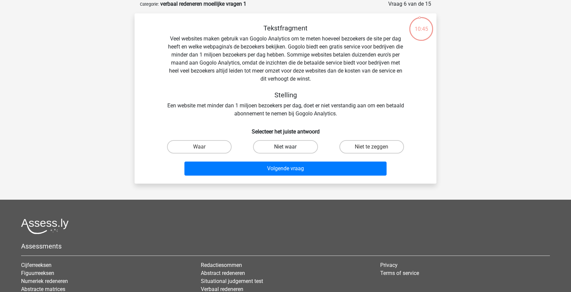
click at [292, 145] on label "Niet waar" at bounding box center [285, 146] width 65 height 13
click at [290, 147] on input "Niet waar" at bounding box center [287, 149] width 4 height 4
radio input "true"
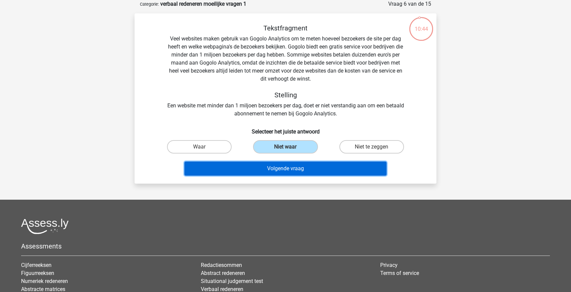
click at [281, 164] on button "Volgende vraag" at bounding box center [285, 169] width 202 height 14
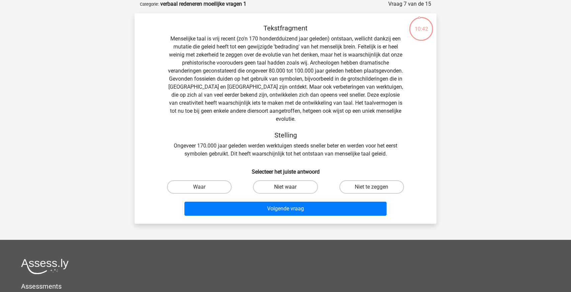
click at [271, 180] on label "Niet waar" at bounding box center [285, 186] width 65 height 13
click at [285, 187] on input "Niet waar" at bounding box center [287, 189] width 4 height 4
radio input "true"
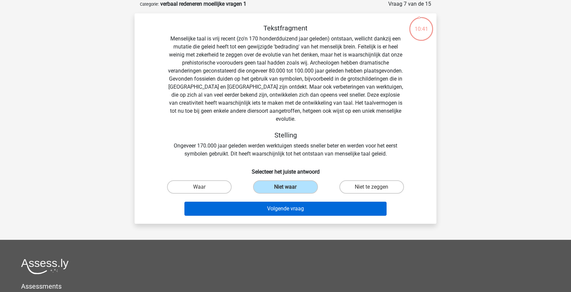
click at [269, 202] on button "Volgende vraag" at bounding box center [285, 209] width 202 height 14
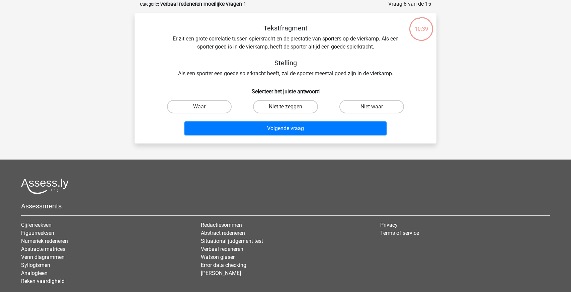
click at [273, 108] on label "Niet te zeggen" at bounding box center [285, 106] width 65 height 13
click at [285, 108] on input "Niet te zeggen" at bounding box center [287, 109] width 4 height 4
radio input "true"
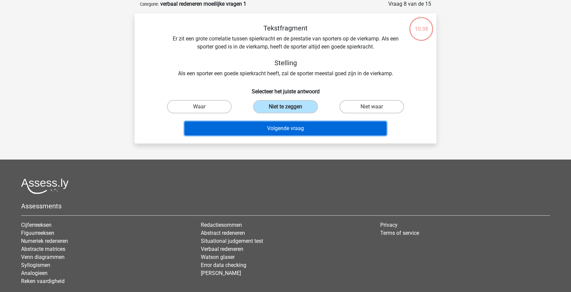
click at [269, 126] on button "Volgende vraag" at bounding box center [285, 128] width 202 height 14
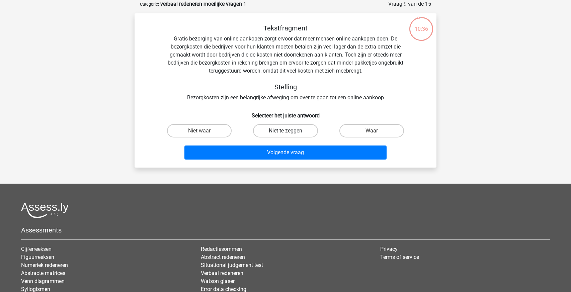
click at [276, 126] on label "Niet te zeggen" at bounding box center [285, 130] width 65 height 13
click at [285, 131] on input "Niet te zeggen" at bounding box center [287, 133] width 4 height 4
radio input "true"
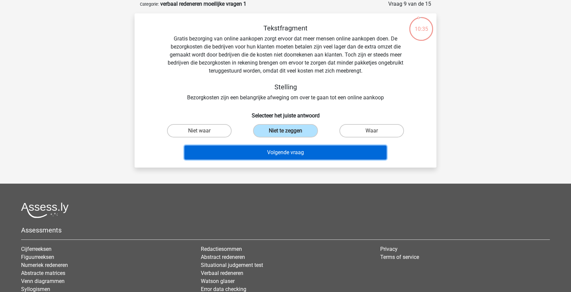
click at [266, 155] on button "Volgende vraag" at bounding box center [285, 153] width 202 height 14
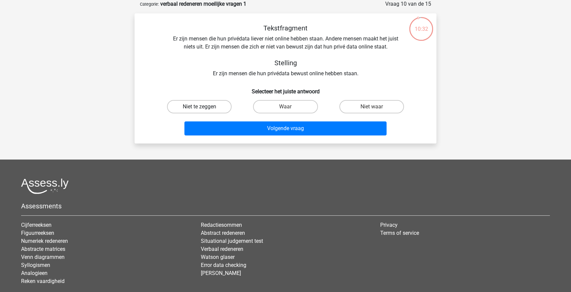
click at [207, 110] on label "Niet te zeggen" at bounding box center [199, 106] width 65 height 13
click at [204, 110] on input "Niet te zeggen" at bounding box center [201, 109] width 4 height 4
radio input "true"
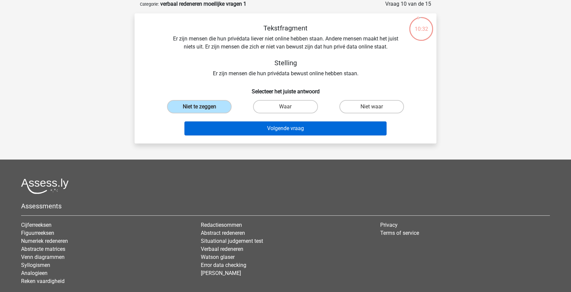
click at [231, 130] on button "Volgende vraag" at bounding box center [285, 128] width 202 height 14
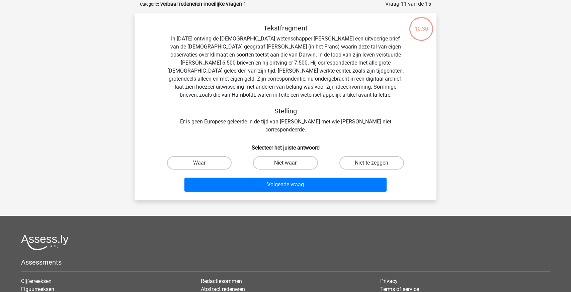
click at [264, 156] on label "Niet waar" at bounding box center [285, 162] width 65 height 13
click at [285, 163] on input "Niet waar" at bounding box center [287, 165] width 4 height 4
radio input "true"
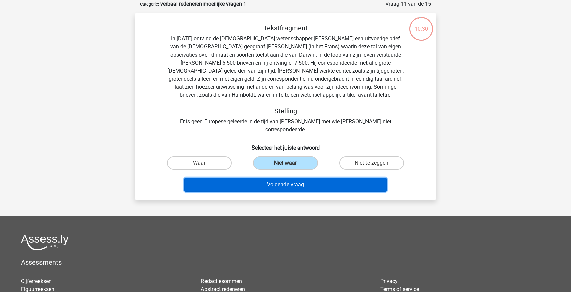
click at [264, 178] on button "Volgende vraag" at bounding box center [285, 185] width 202 height 14
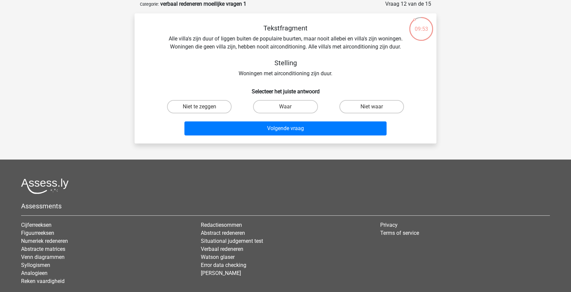
click at [286, 107] on input "Waar" at bounding box center [287, 109] width 4 height 4
radio input "true"
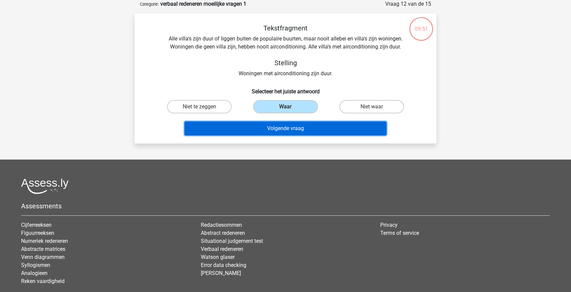
click at [284, 125] on button "Volgende vraag" at bounding box center [285, 128] width 202 height 14
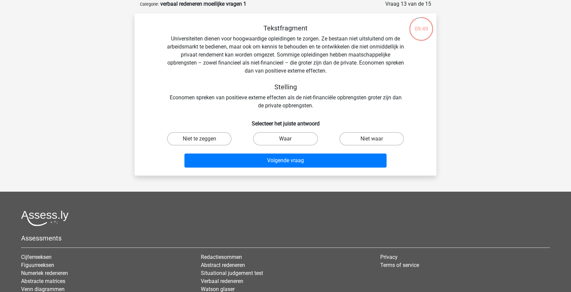
click at [270, 135] on label "Waar" at bounding box center [285, 138] width 65 height 13
click at [285, 139] on input "Waar" at bounding box center [287, 141] width 4 height 4
radio input "true"
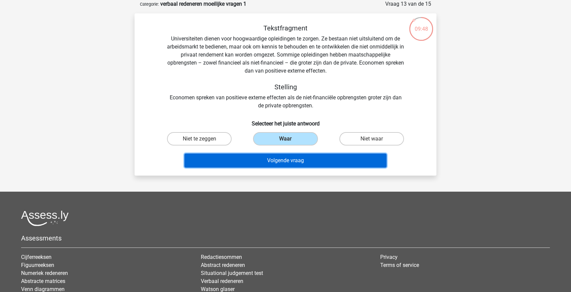
click at [277, 157] on button "Volgende vraag" at bounding box center [285, 161] width 202 height 14
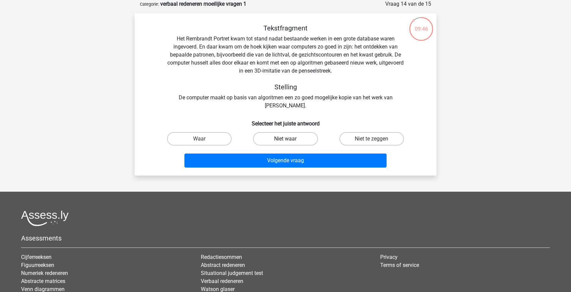
click at [275, 132] on label "Niet waar" at bounding box center [285, 138] width 65 height 13
click at [285, 139] on input "Niet waar" at bounding box center [287, 141] width 4 height 4
radio input "true"
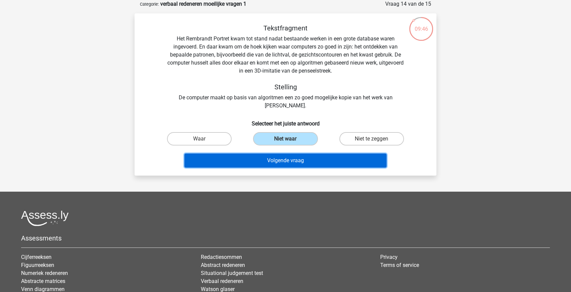
click at [274, 163] on button "Volgende vraag" at bounding box center [285, 161] width 202 height 14
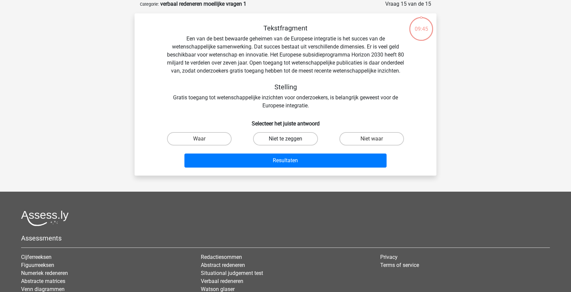
click at [280, 144] on label "Niet te zeggen" at bounding box center [285, 138] width 65 height 13
click at [285, 143] on input "Niet te zeggen" at bounding box center [287, 141] width 4 height 4
radio input "true"
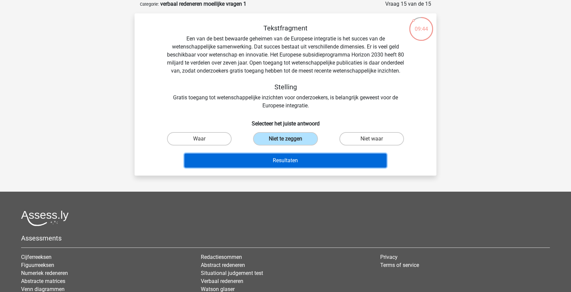
click at [277, 167] on button "Resultaten" at bounding box center [285, 161] width 202 height 14
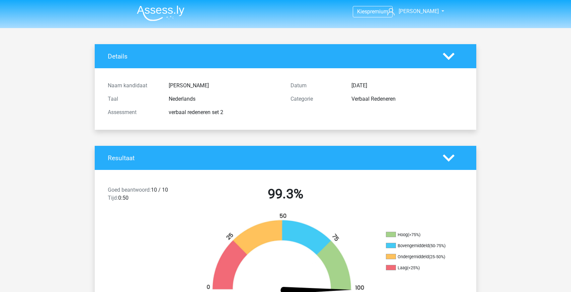
scroll to position [963, 0]
